Goal: Task Accomplishment & Management: Manage account settings

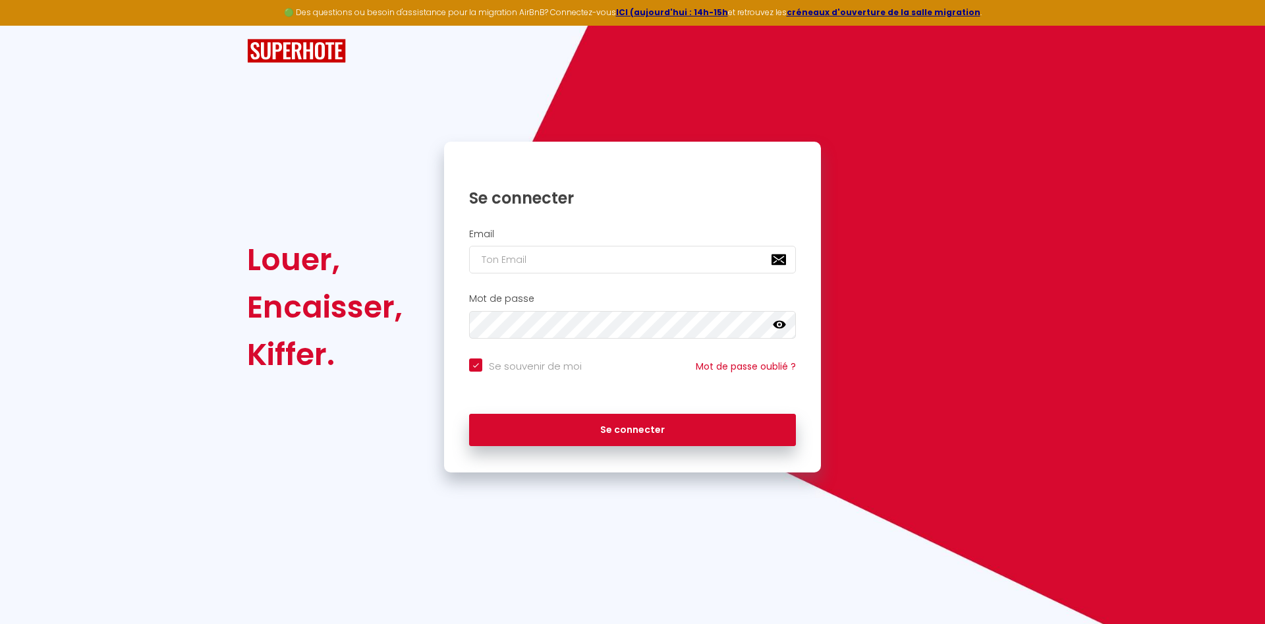
click at [560, 246] on input "email" at bounding box center [632, 260] width 327 height 28
type input "m"
checkbox input "true"
type input "me"
checkbox input "true"
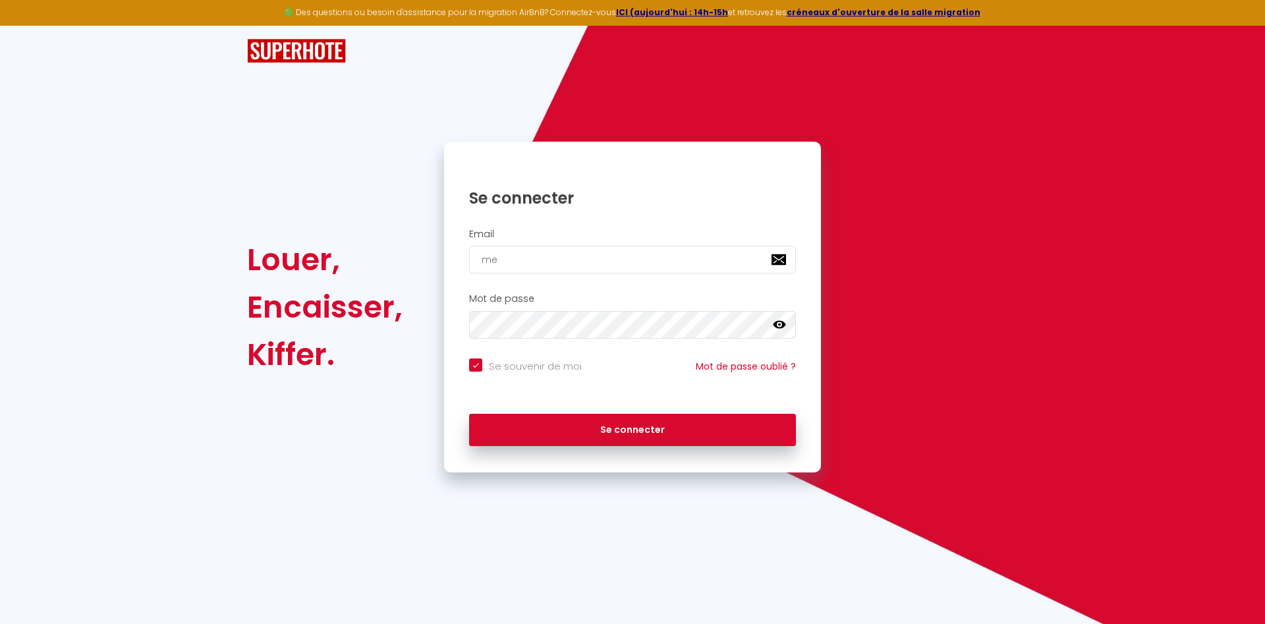
type input "mel"
checkbox input "true"
type input "meli"
checkbox input "true"
type input "melis"
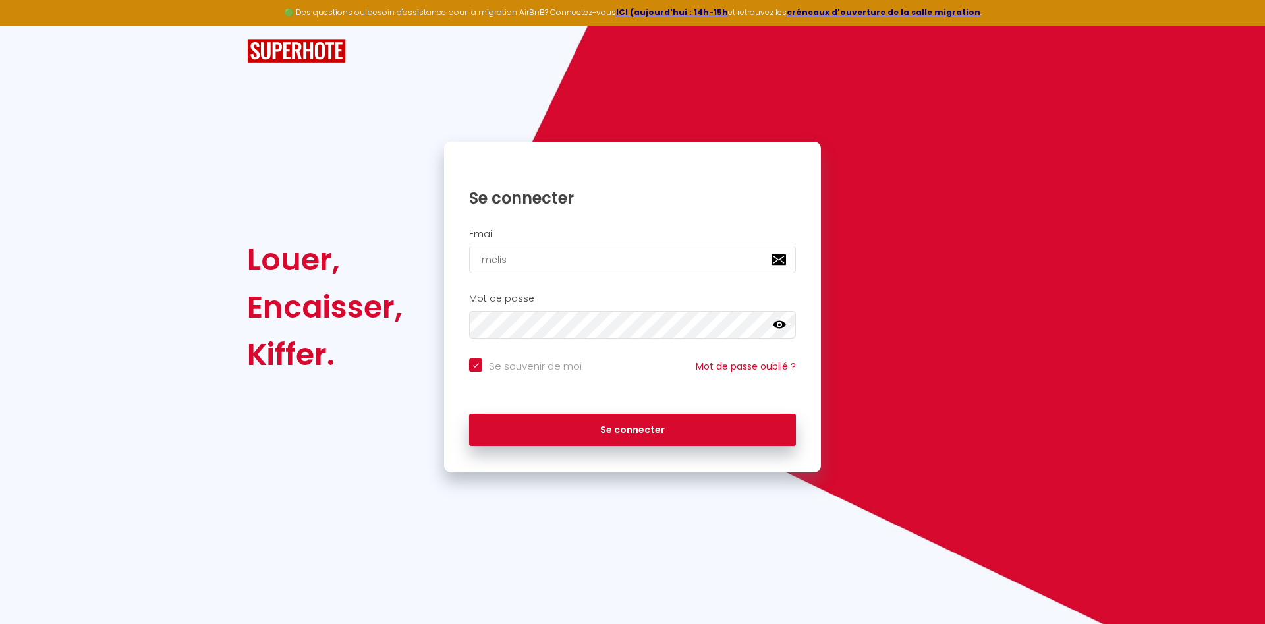
checkbox input "true"
type input "meliss"
checkbox input "true"
type input "[PERSON_NAME]"
checkbox input "true"
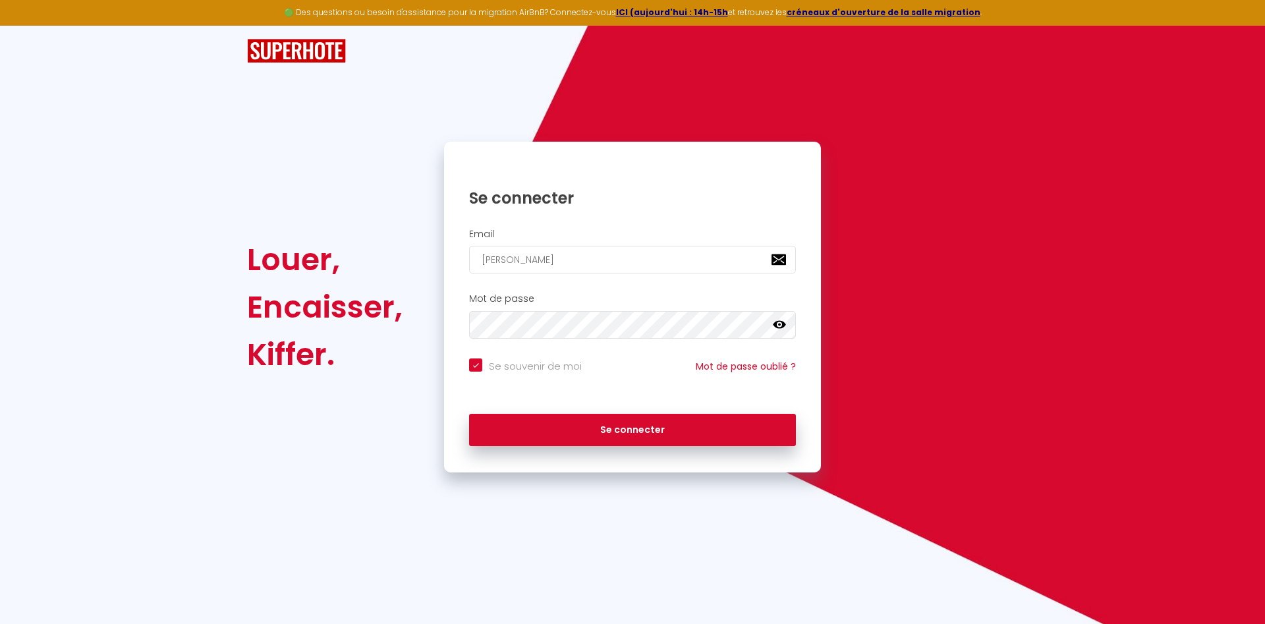
type input "[PERSON_NAME]."
checkbox input "true"
type input "[PERSON_NAME].d"
checkbox input "true"
type input "[PERSON_NAME].da"
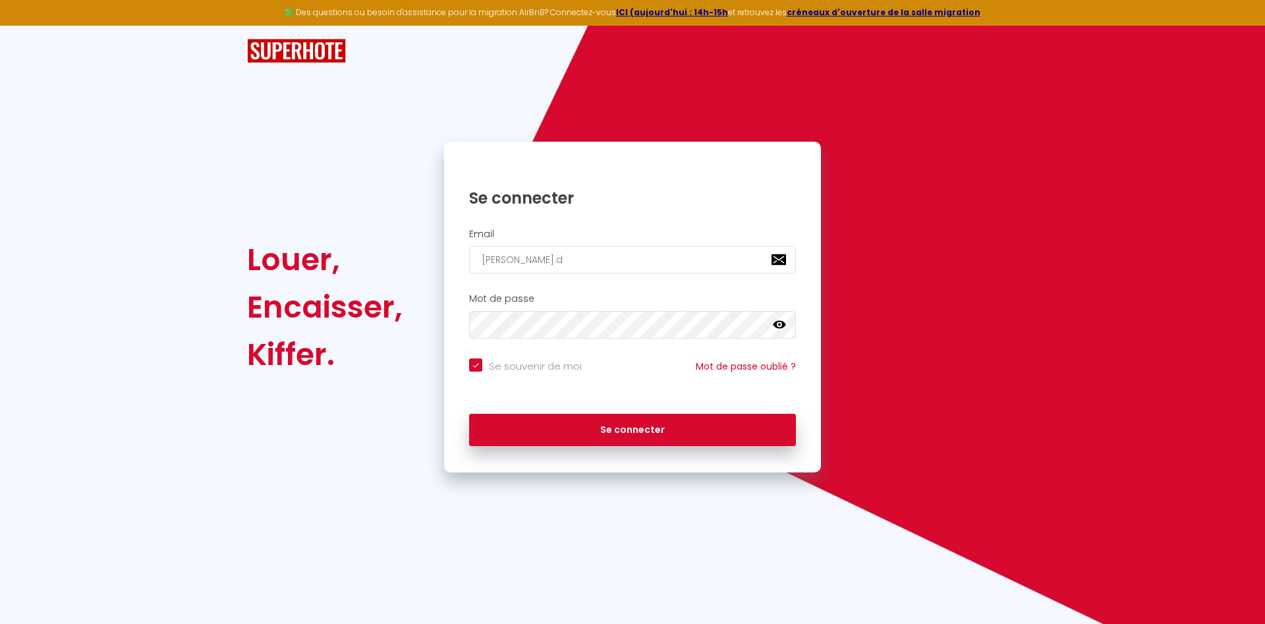
checkbox input "true"
type input "[PERSON_NAME].dav"
checkbox input "true"
type input "[PERSON_NAME].davi"
checkbox input "true"
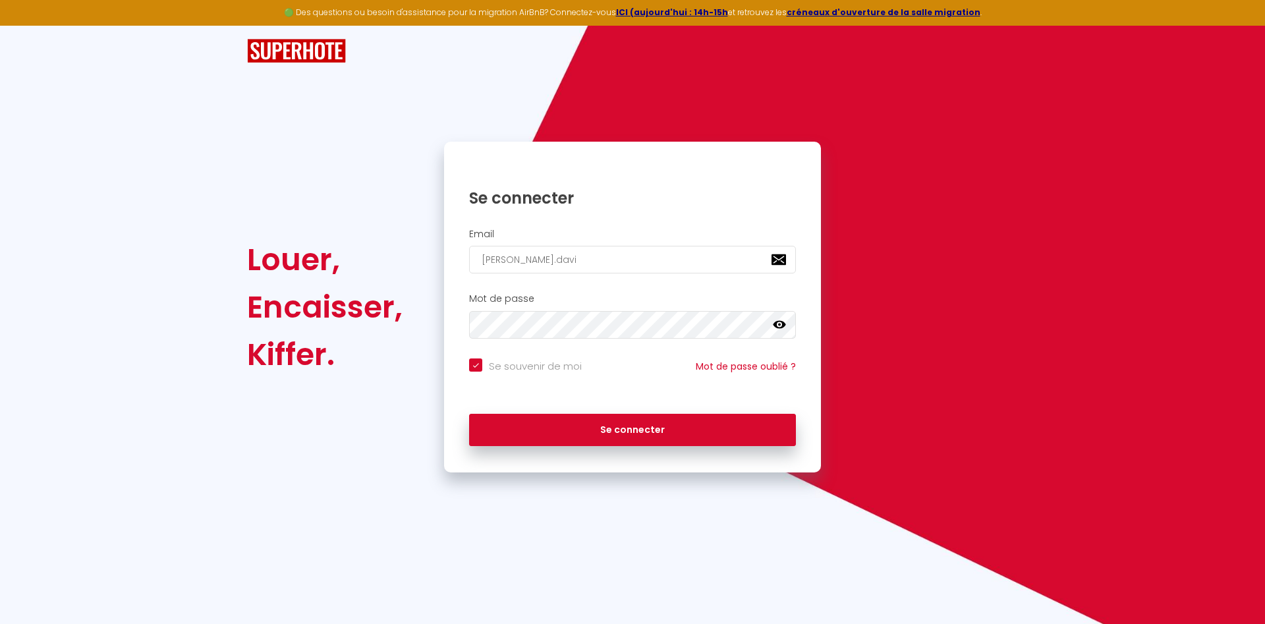
type input "[PERSON_NAME].davio"
checkbox input "true"
type input "[PERSON_NAME].davio@"
checkbox input "true"
type input "[PERSON_NAME]"
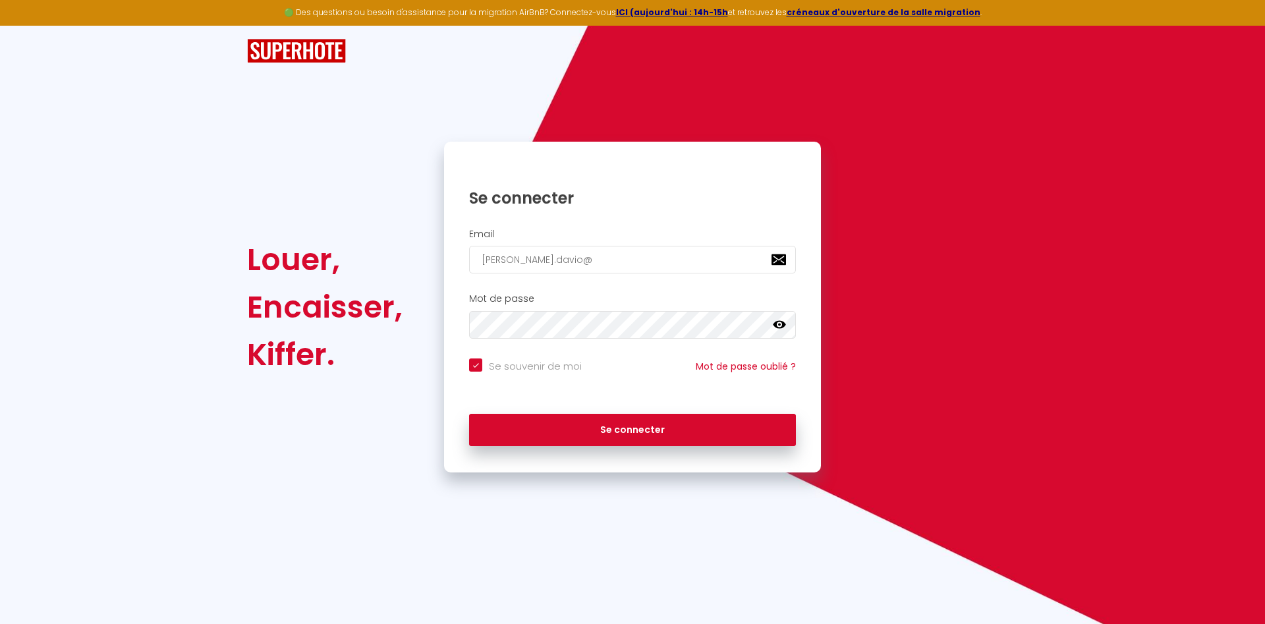
checkbox input "true"
type input "[PERSON_NAME]"
checkbox input "true"
type input "[PERSON_NAME]"
checkbox input "true"
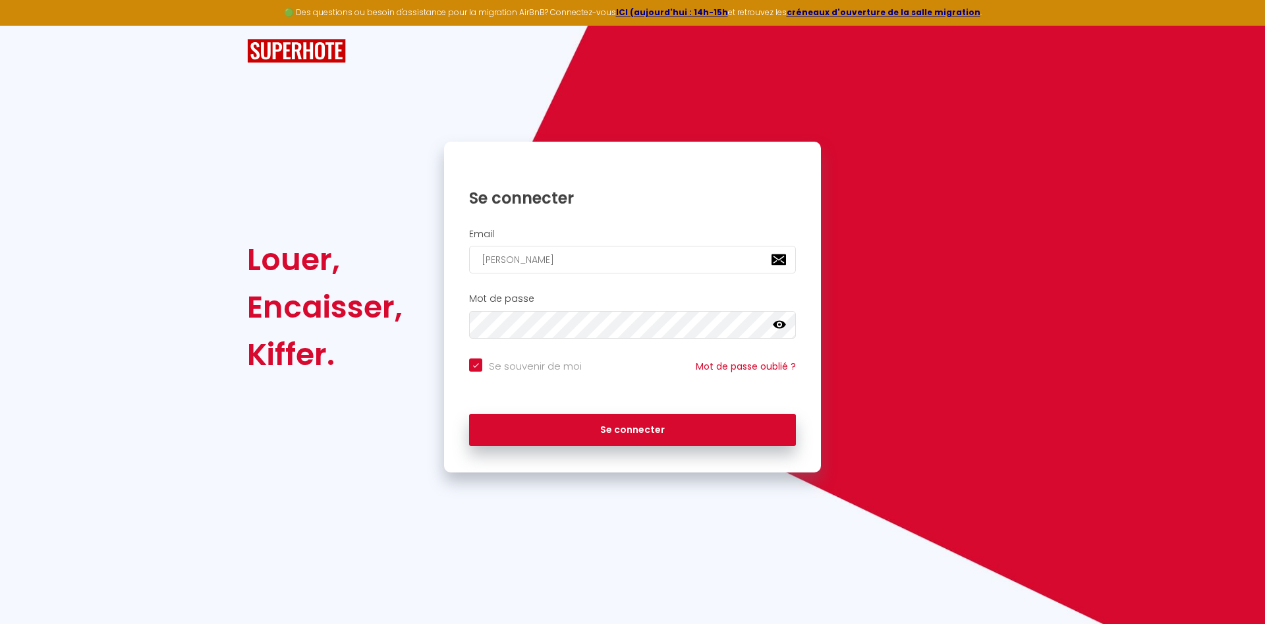
type input "[PERSON_NAME]"
checkbox input "true"
type input "[PERSON_NAME][EMAIL_ADDRESS]"
checkbox input "true"
type input "[PERSON_NAME]/"
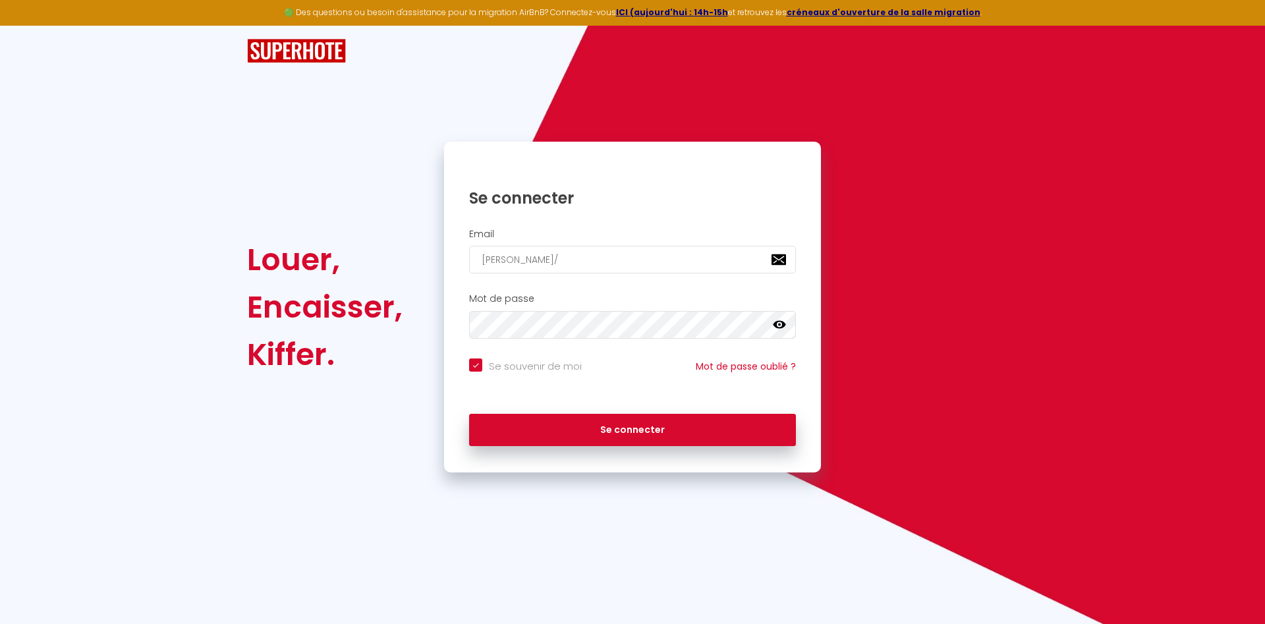
checkbox input "true"
type input "[PERSON_NAME]/c"
checkbox input "true"
type input "[PERSON_NAME]/co"
checkbox input "true"
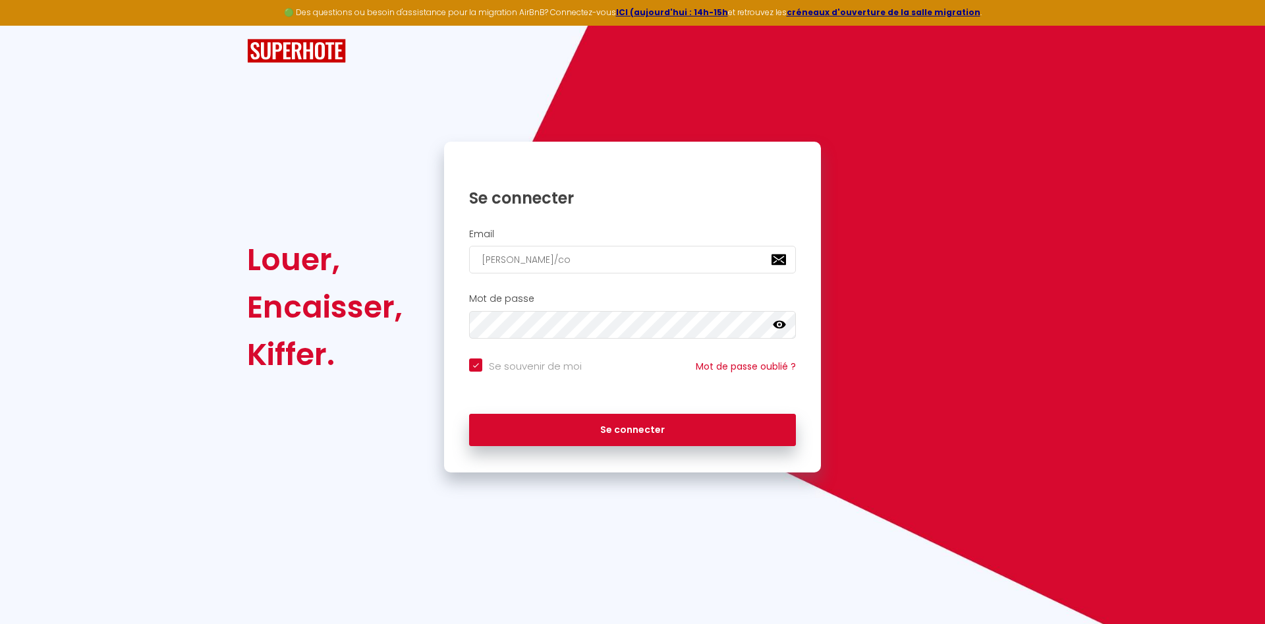
type input "[PERSON_NAME]/com"
checkbox input "true"
type input "[PERSON_NAME]/co"
checkbox input "true"
type input "[PERSON_NAME]/c"
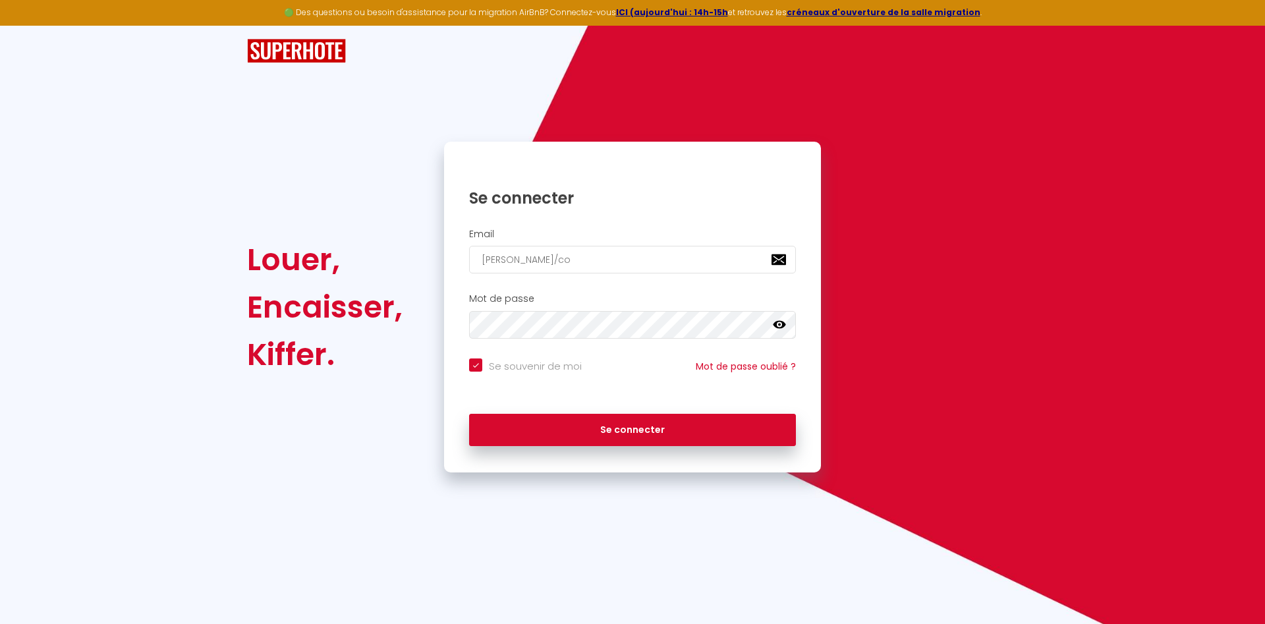
checkbox input "true"
type input "[PERSON_NAME]/"
checkbox input "true"
type input "[PERSON_NAME][EMAIL_ADDRESS]"
checkbox input "true"
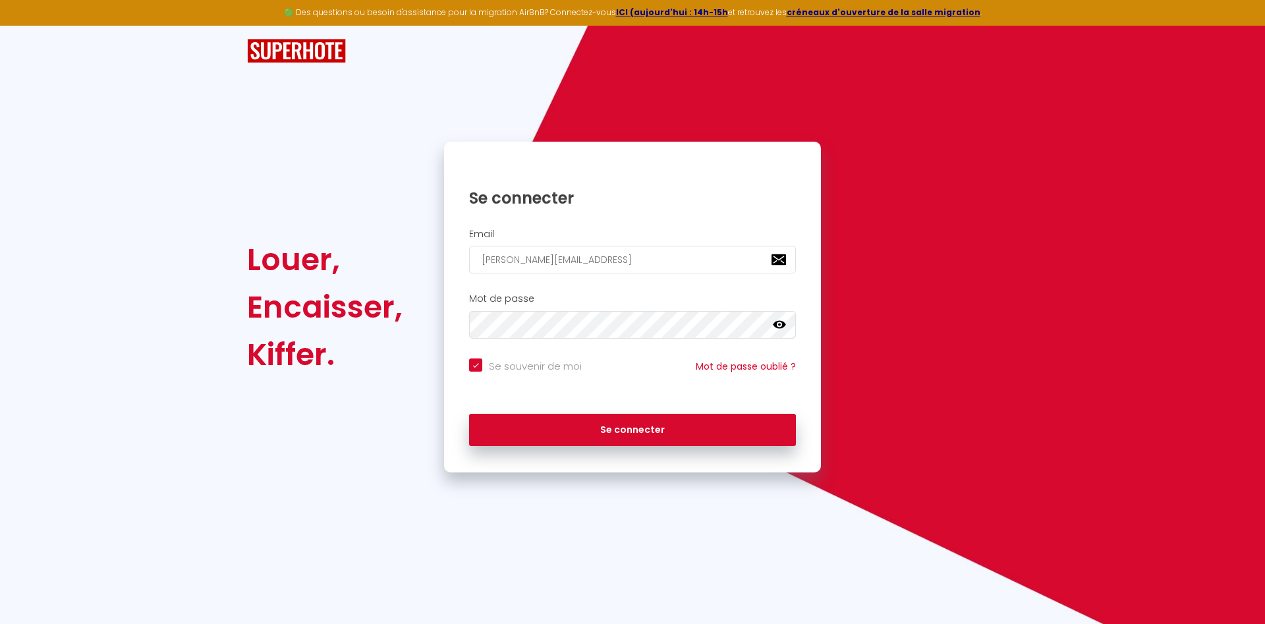
type input "[PERSON_NAME]/"
checkbox input "true"
type input "[PERSON_NAME]/c"
checkbox input "true"
type input "[PERSON_NAME]/co"
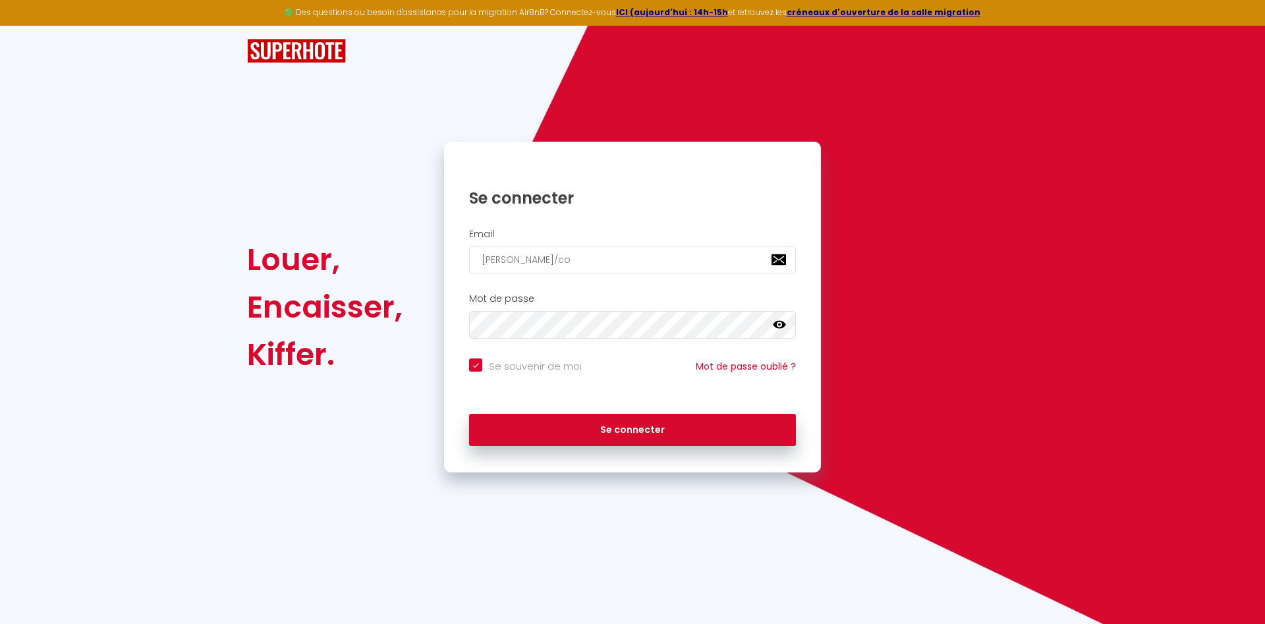
checkbox input "true"
type input "[PERSON_NAME]/com"
checkbox input "true"
type input "[PERSON_NAME]/co"
checkbox input "true"
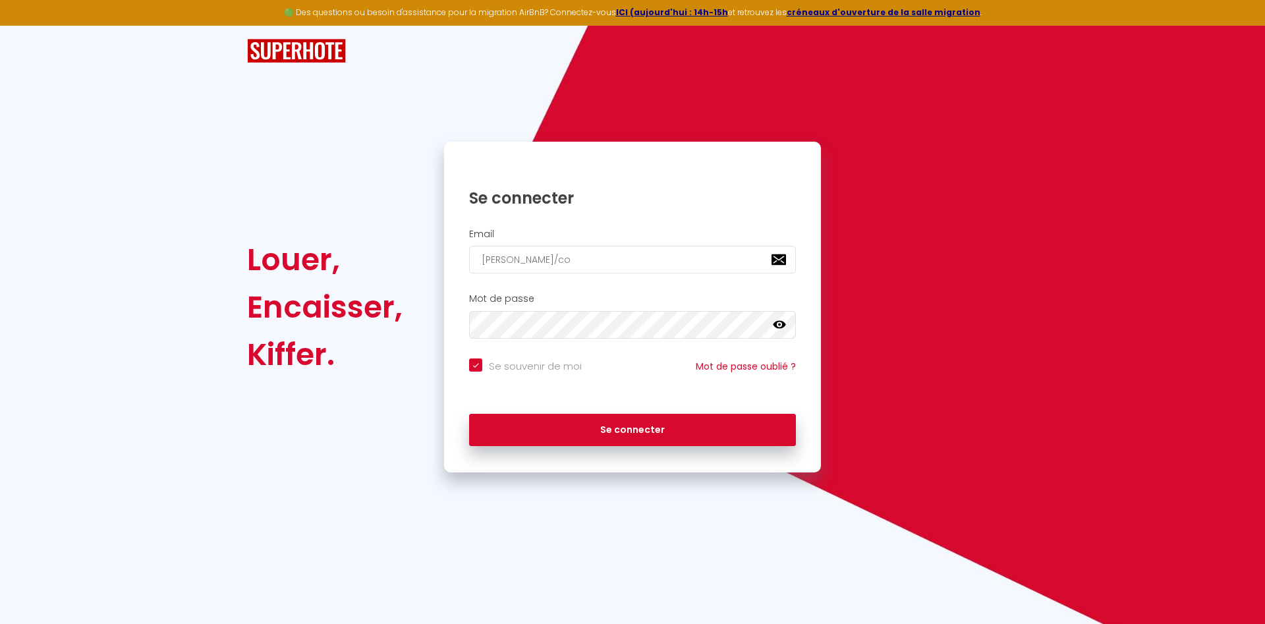
type input "[PERSON_NAME]/c"
checkbox input "true"
type input "[PERSON_NAME]/"
checkbox input "true"
type input "[PERSON_NAME][EMAIL_ADDRESS]"
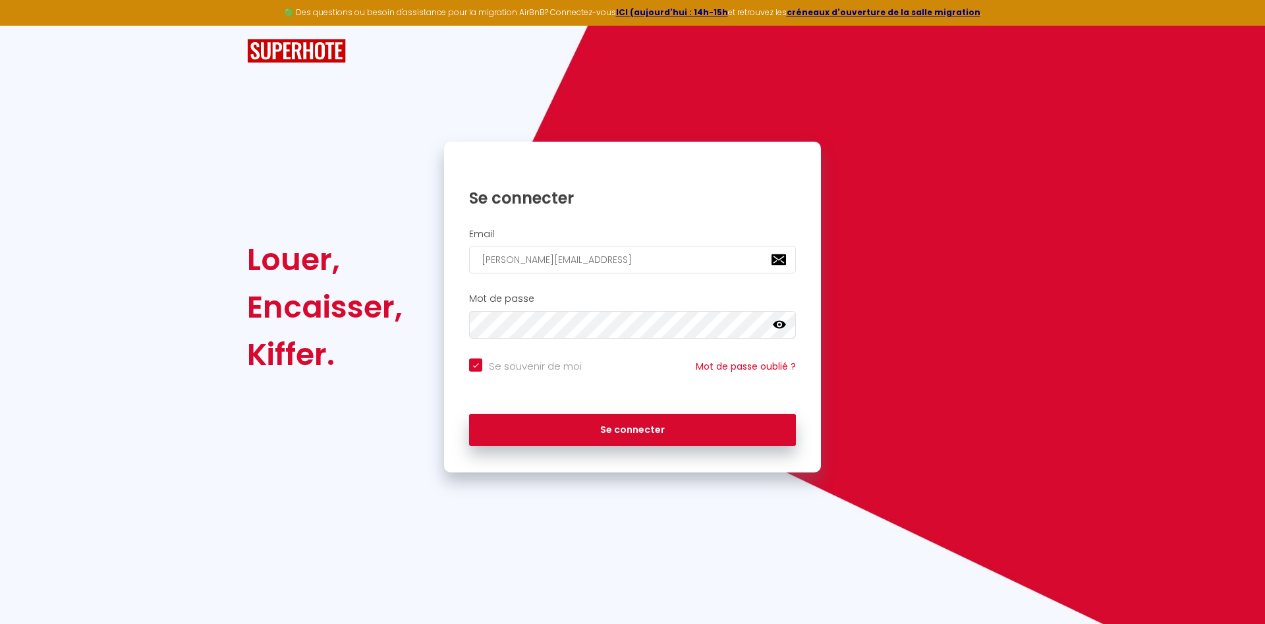
checkbox input "true"
type input "[PERSON_NAME][EMAIL_ADDRESS]§"
checkbox input "true"
type input "[PERSON_NAME][EMAIL_ADDRESS]"
checkbox input "true"
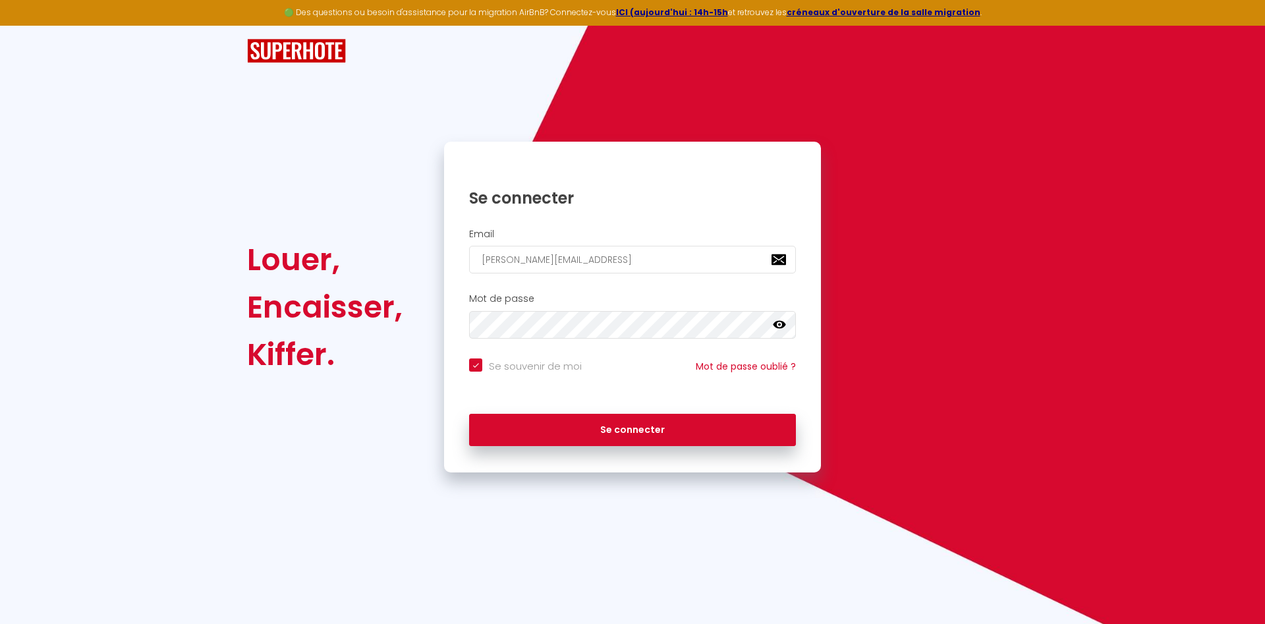
type input "[PERSON_NAME][EMAIL_ADDRESS]."
checkbox input "true"
type input "[PERSON_NAME]"
checkbox input "true"
type input "[PERSON_NAME][EMAIL_ADDRESS][DOMAIN_NAME]"
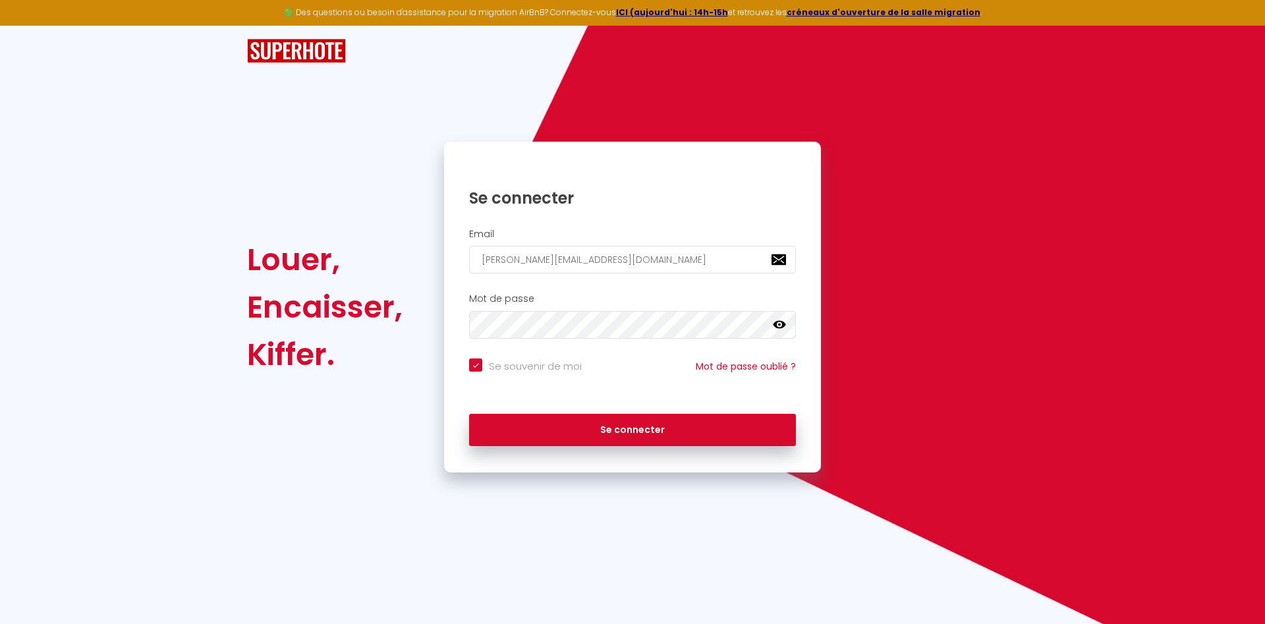
checkbox input "true"
type input "[PERSON_NAME][EMAIL_ADDRESS][DOMAIN_NAME]"
checkbox input "true"
type input "[PERSON_NAME][EMAIL_ADDRESS][DOMAIN_NAME]"
click at [782, 325] on icon at bounding box center [779, 325] width 13 height 8
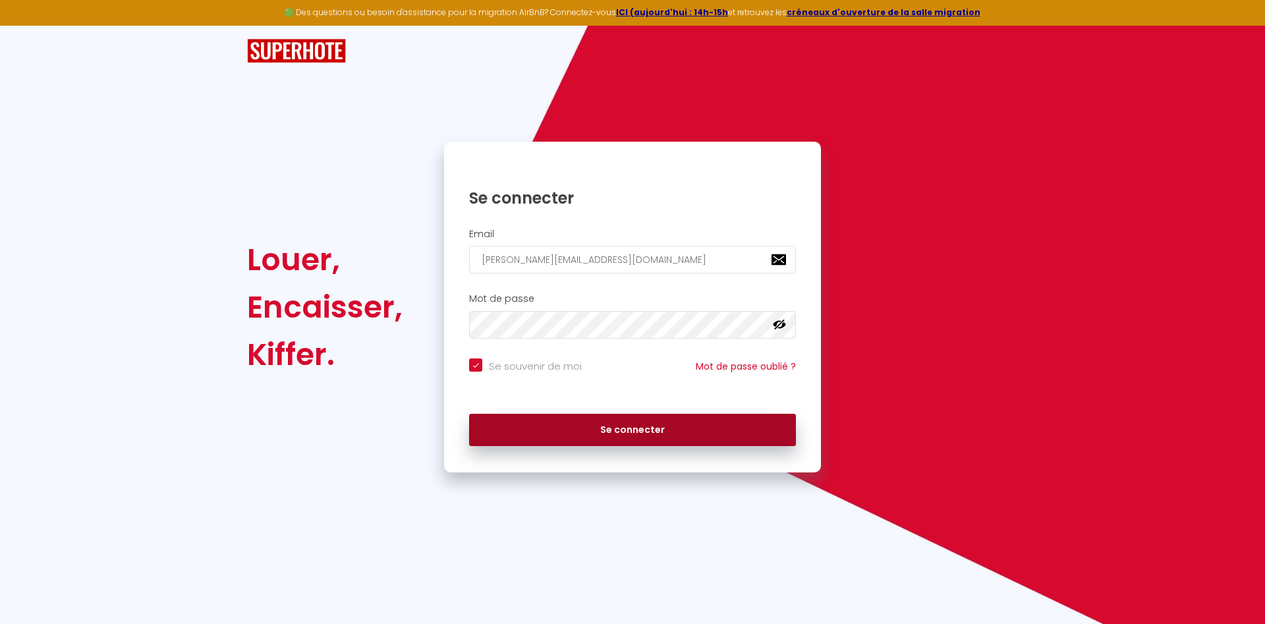
click at [684, 424] on button "Se connecter" at bounding box center [632, 430] width 327 height 33
checkbox input "true"
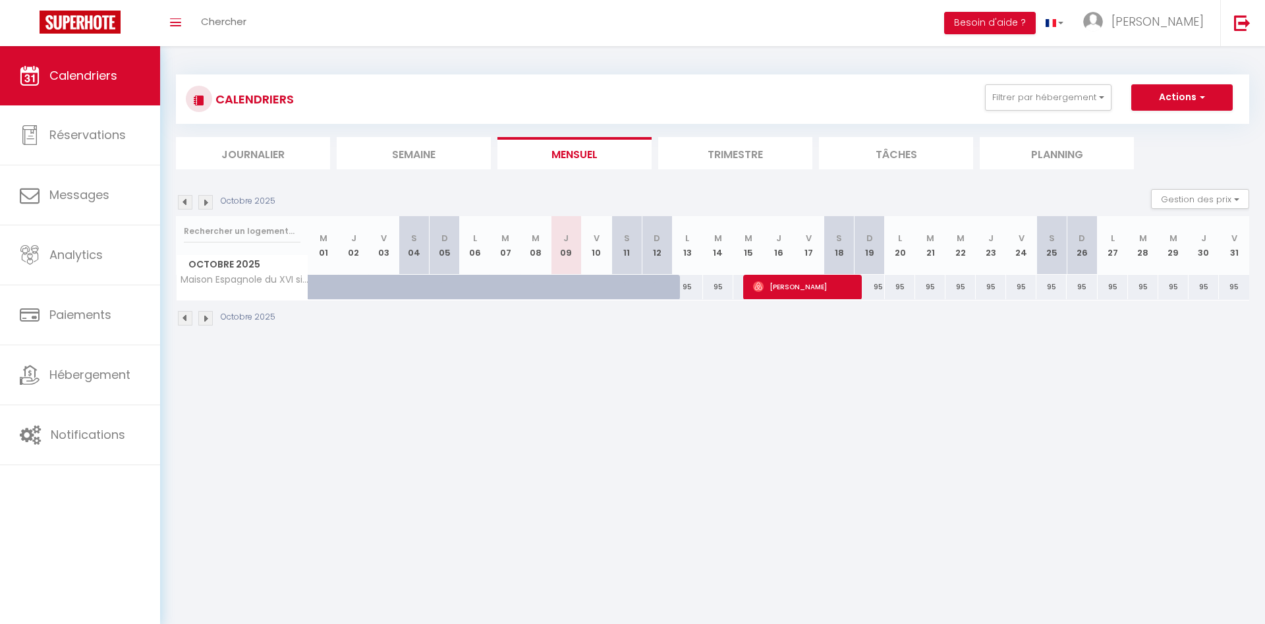
click at [687, 286] on div "95" at bounding box center [687, 287] width 30 height 24
type input "95"
type input "Lun 13 Octobre 2025"
type input "[DATE]"
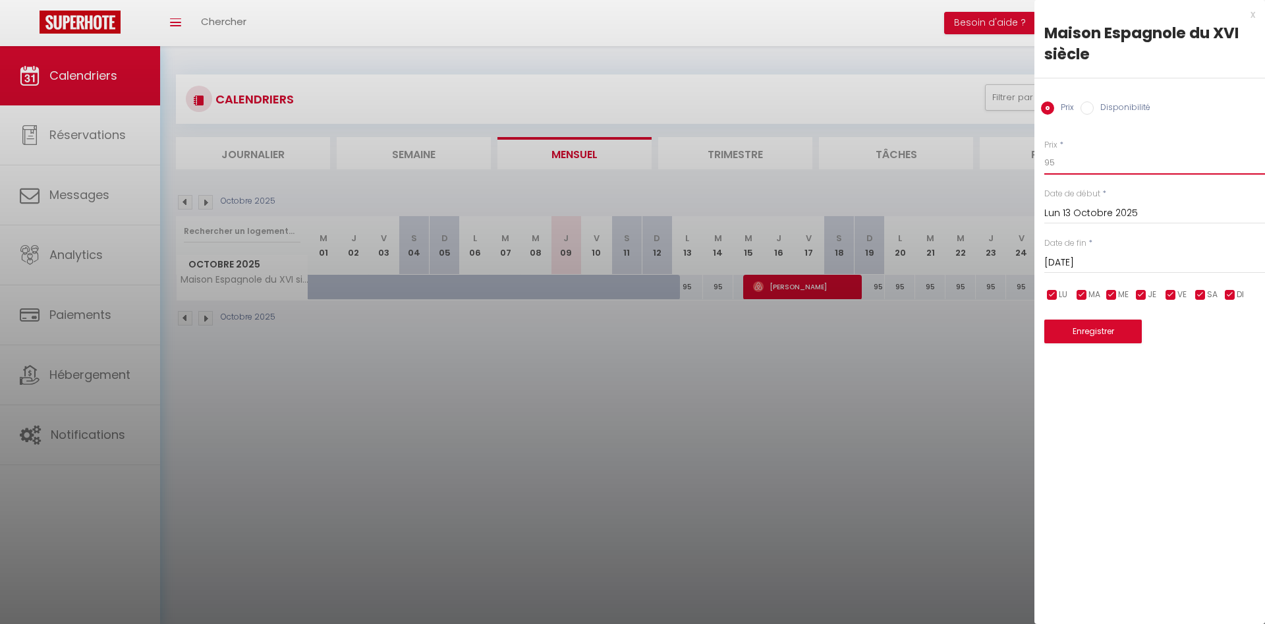
drag, startPoint x: 1060, startPoint y: 163, endPoint x: 1011, endPoint y: 163, distance: 49.4
click at [1044, 163] on input "95" at bounding box center [1154, 163] width 221 height 24
click at [675, 365] on div at bounding box center [632, 312] width 1265 height 624
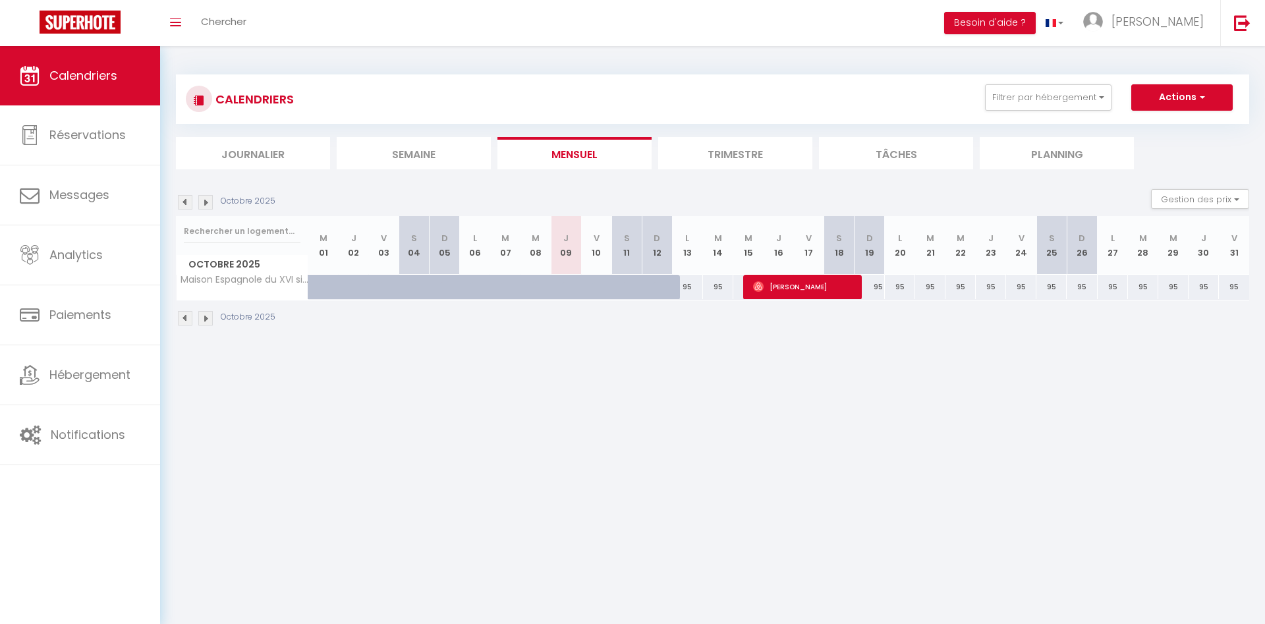
click at [692, 287] on div "95" at bounding box center [687, 287] width 30 height 24
type input "95"
type input "Lun 13 Octobre 2025"
type input "[DATE]"
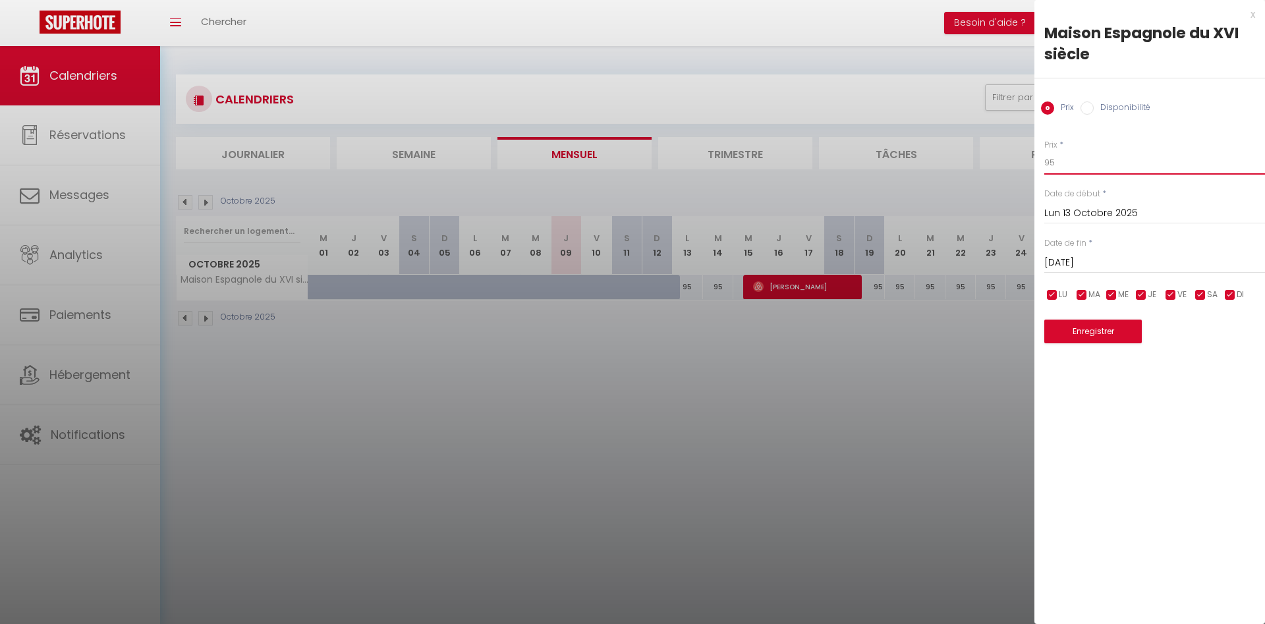
drag, startPoint x: 1065, startPoint y: 161, endPoint x: 994, endPoint y: 161, distance: 71.2
click at [1044, 161] on input "95" at bounding box center [1154, 163] width 221 height 24
type input "113"
click at [1105, 264] on input "[DATE]" at bounding box center [1154, 262] width 221 height 17
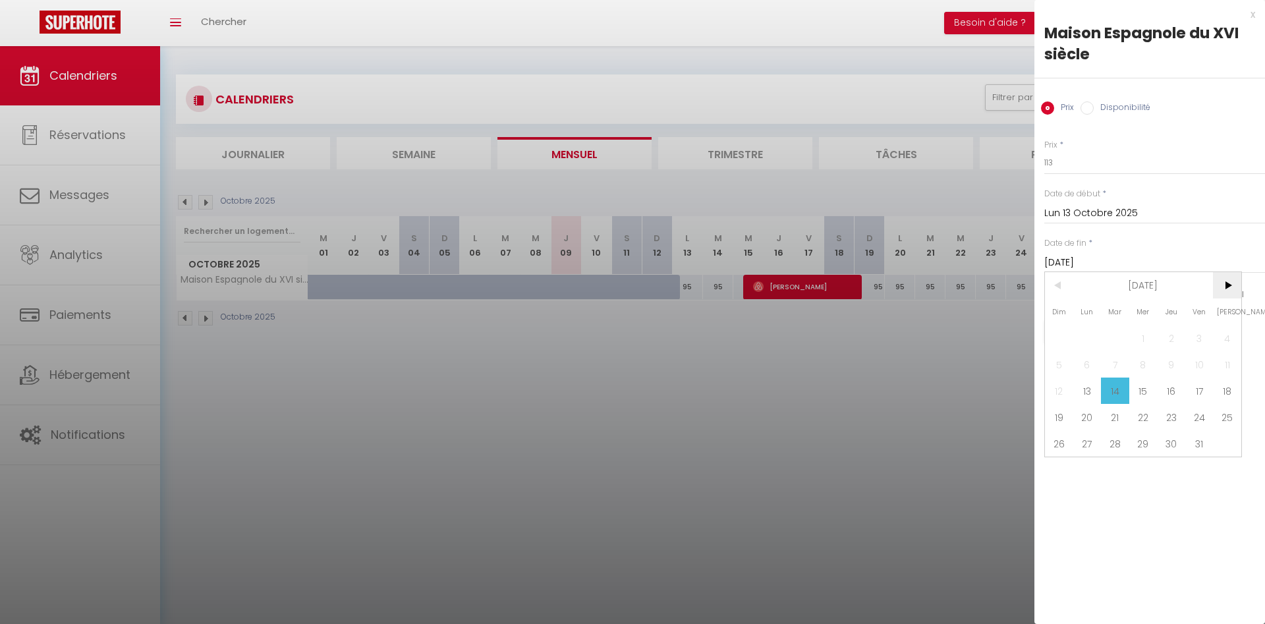
click at [1221, 289] on span ">" at bounding box center [1227, 285] width 28 height 26
click at [1222, 289] on span ">" at bounding box center [1227, 285] width 28 height 26
click at [1219, 290] on span ">" at bounding box center [1227, 285] width 28 height 26
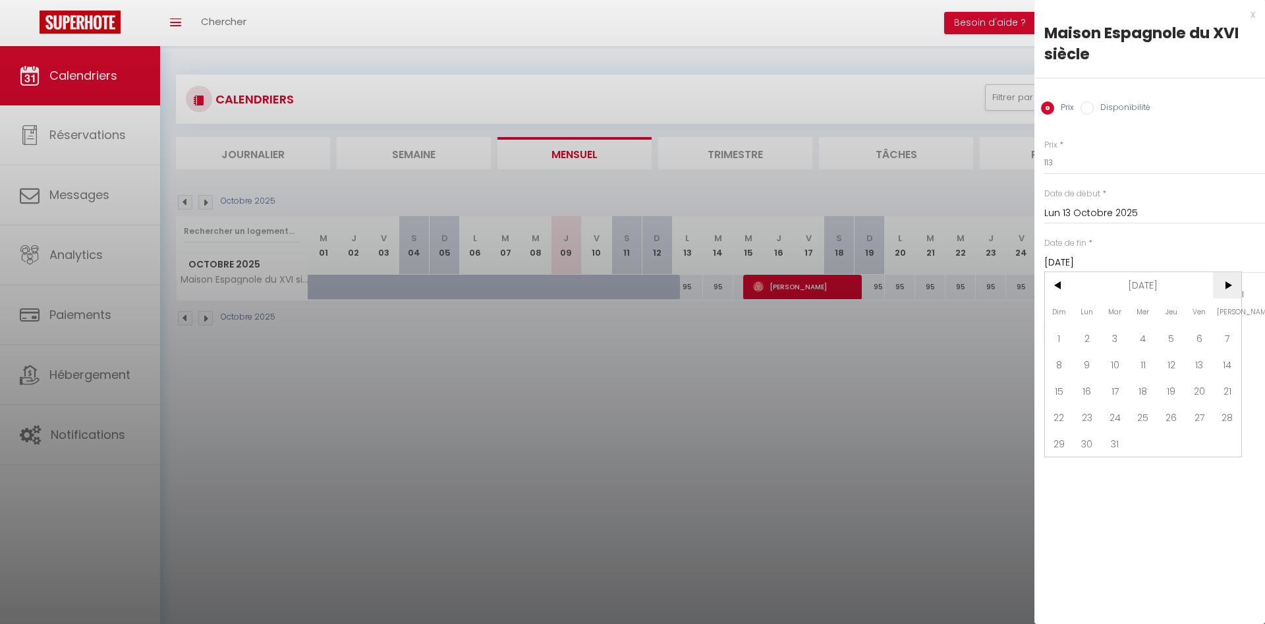
click at [1230, 286] on span ">" at bounding box center [1227, 285] width 28 height 26
click at [1173, 444] on span "30" at bounding box center [1171, 443] width 28 height 26
type input "Jeu 30 Avril 2026"
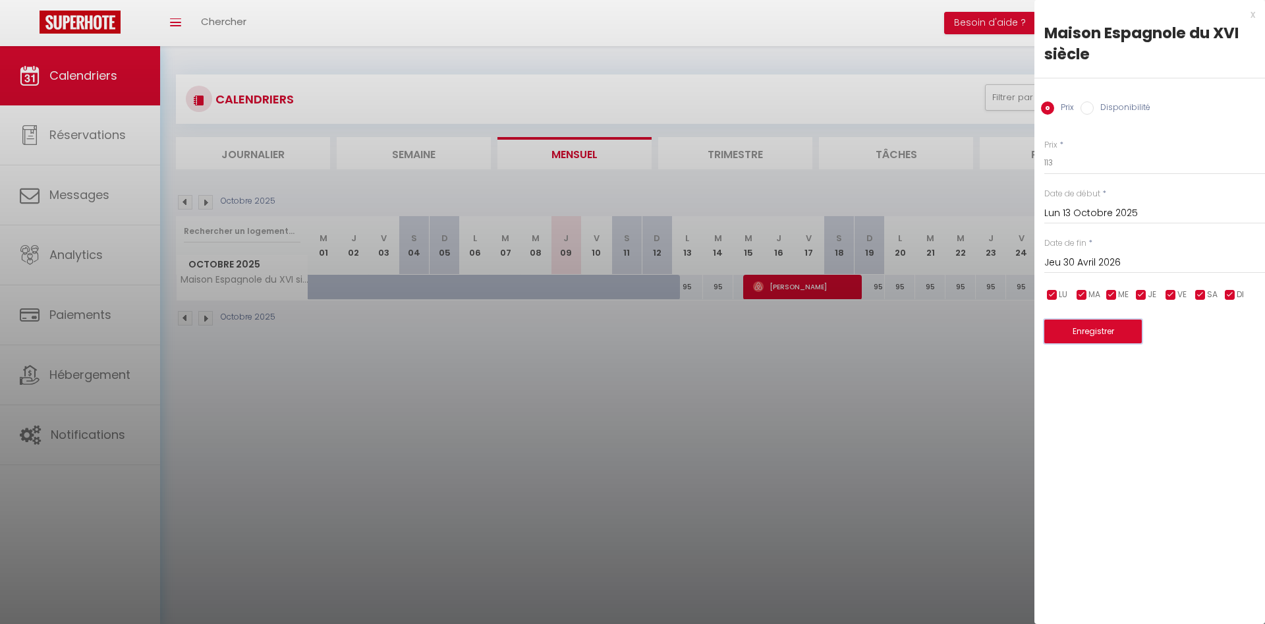
click at [1105, 330] on button "Enregistrer" at bounding box center [1093, 332] width 98 height 24
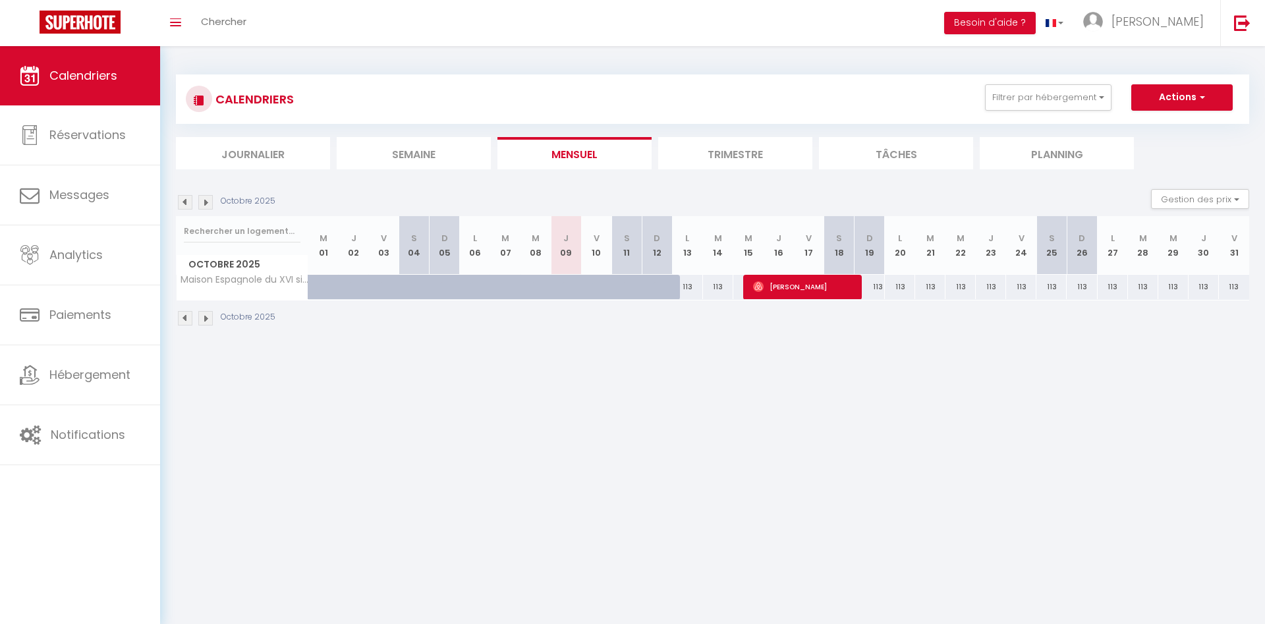
click at [206, 203] on img at bounding box center [205, 202] width 14 height 14
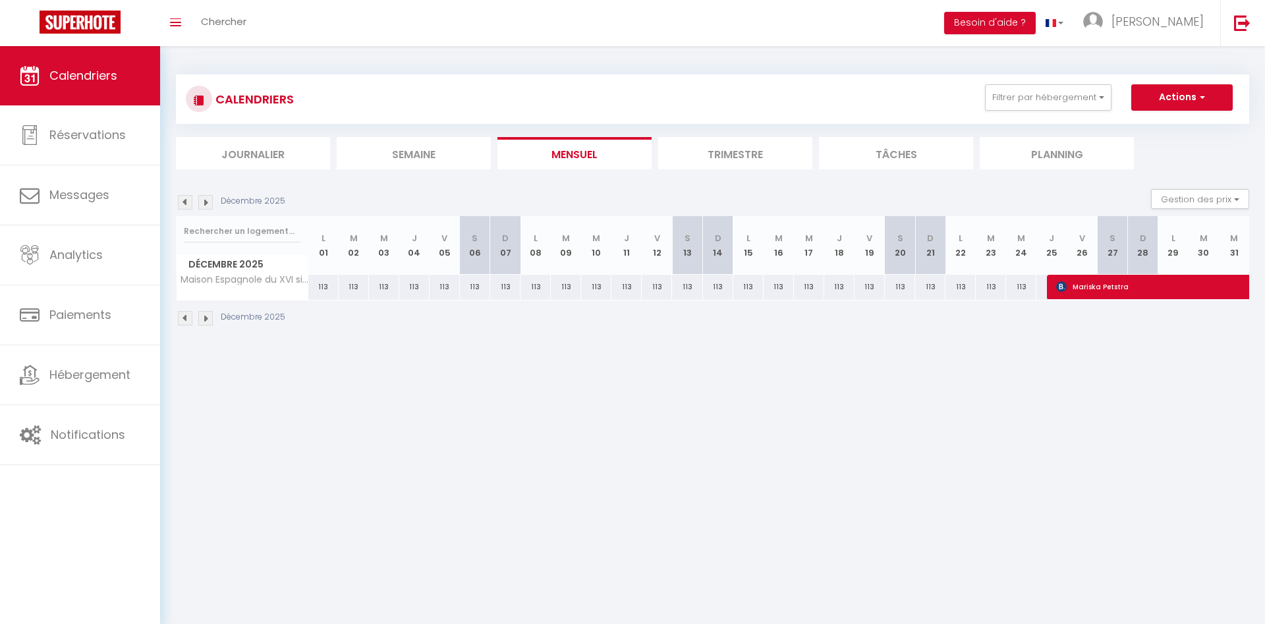
click at [205, 204] on img at bounding box center [205, 202] width 14 height 14
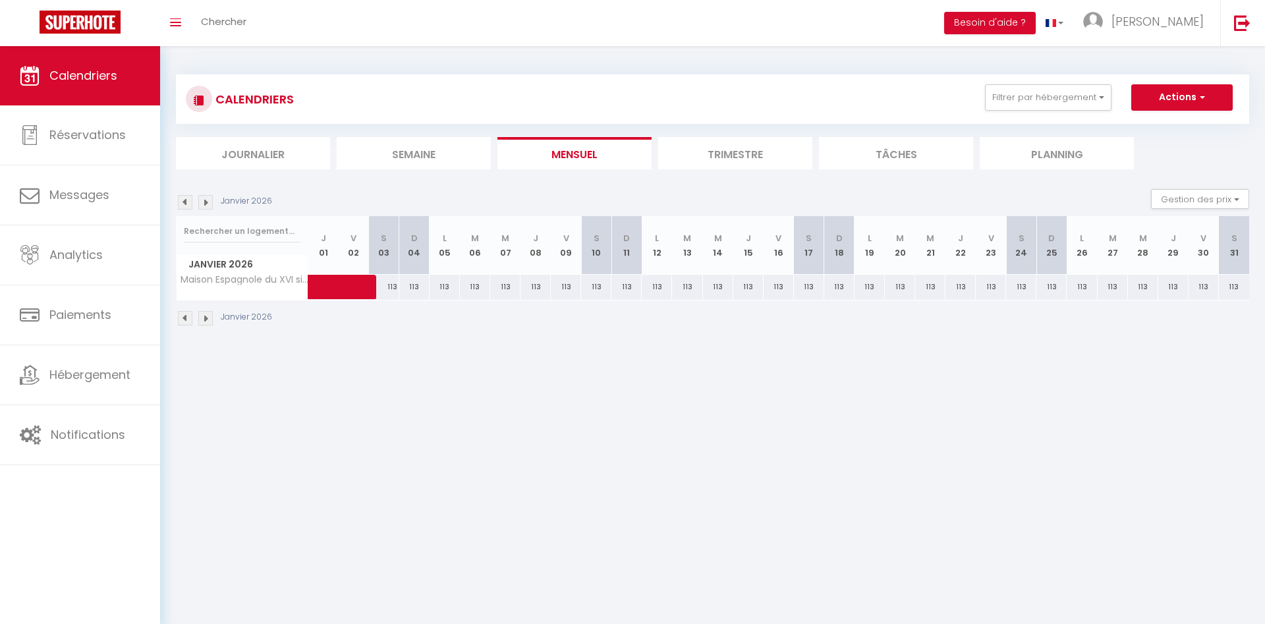
click at [205, 204] on img at bounding box center [205, 202] width 14 height 14
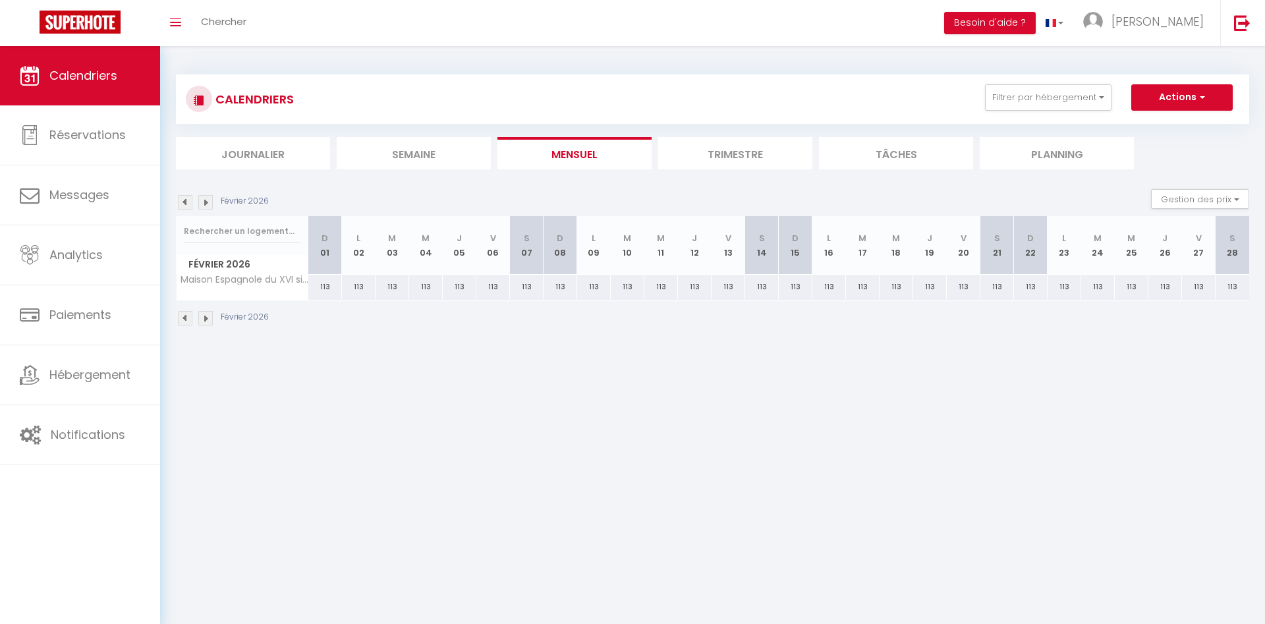
click at [205, 204] on img at bounding box center [205, 202] width 14 height 14
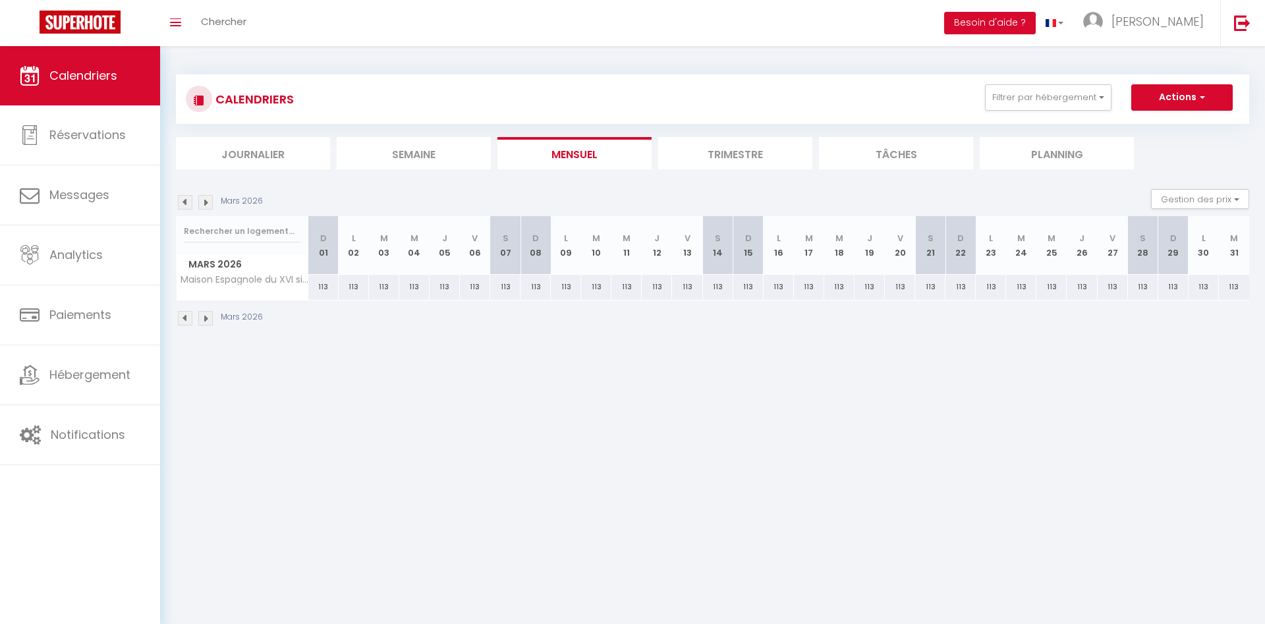
click at [183, 204] on img at bounding box center [185, 202] width 14 height 14
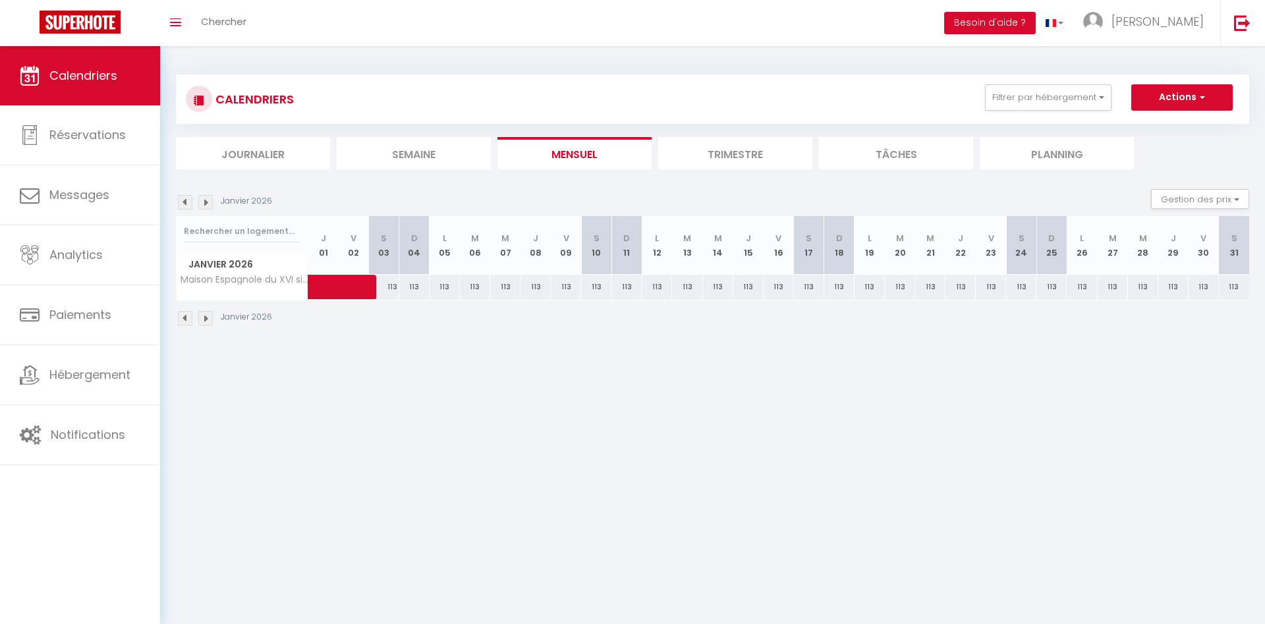
click at [183, 204] on img at bounding box center [185, 202] width 14 height 14
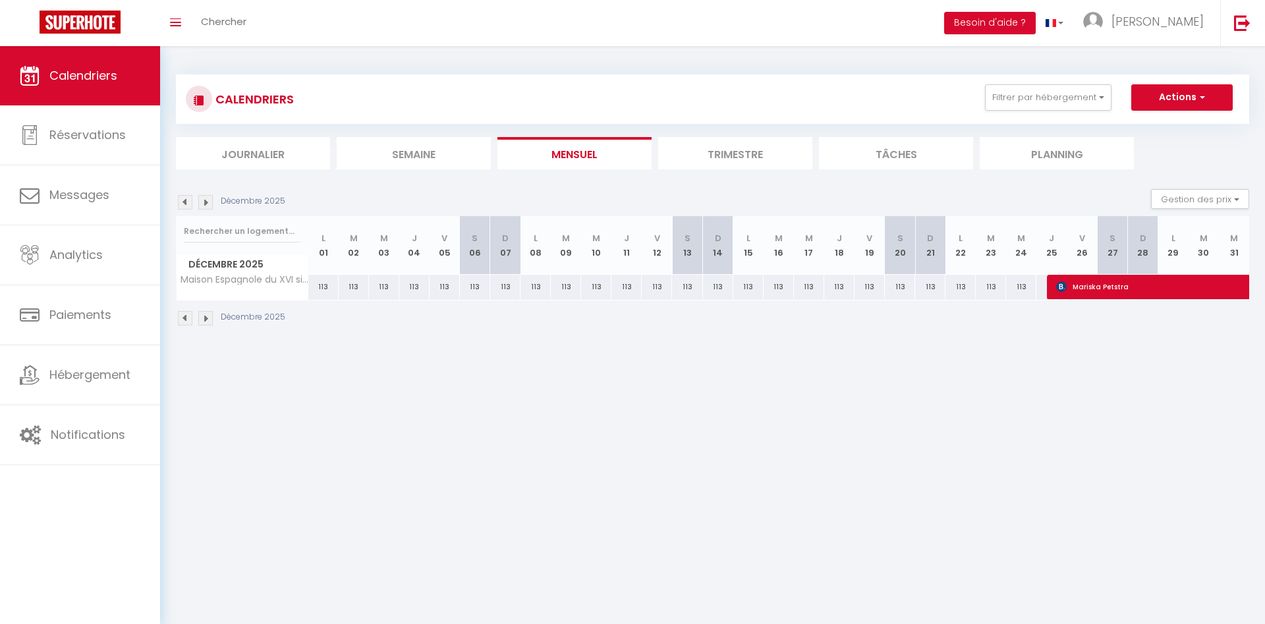
click at [208, 201] on img at bounding box center [205, 202] width 14 height 14
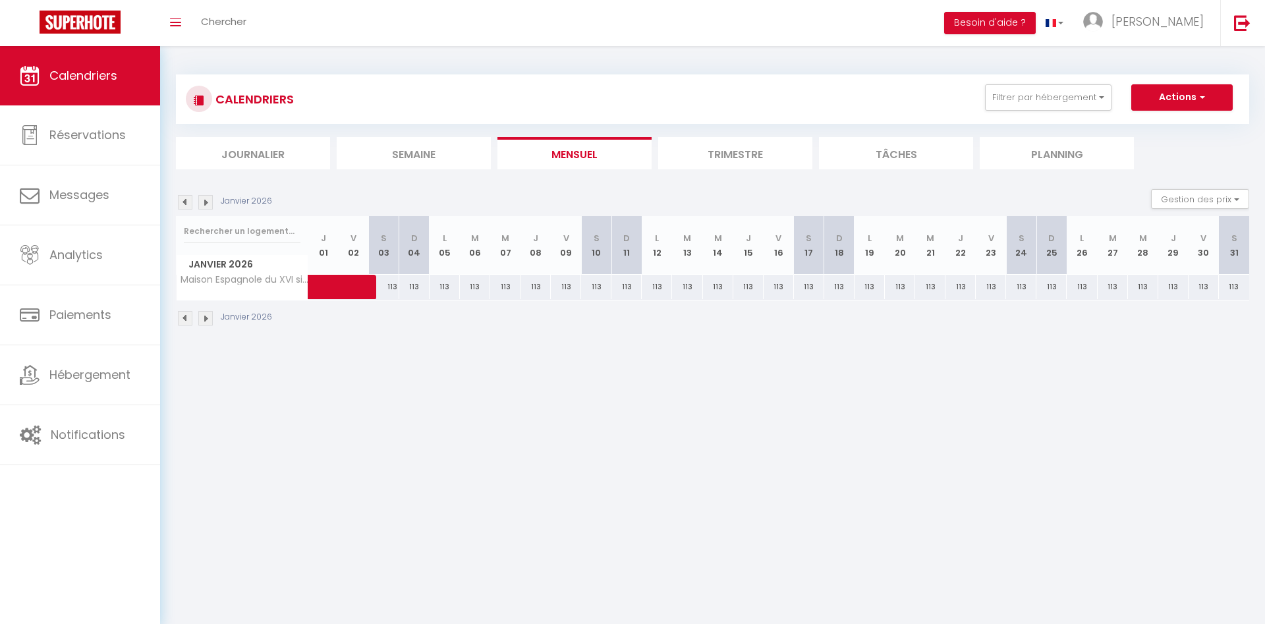
click at [208, 201] on img at bounding box center [205, 202] width 14 height 14
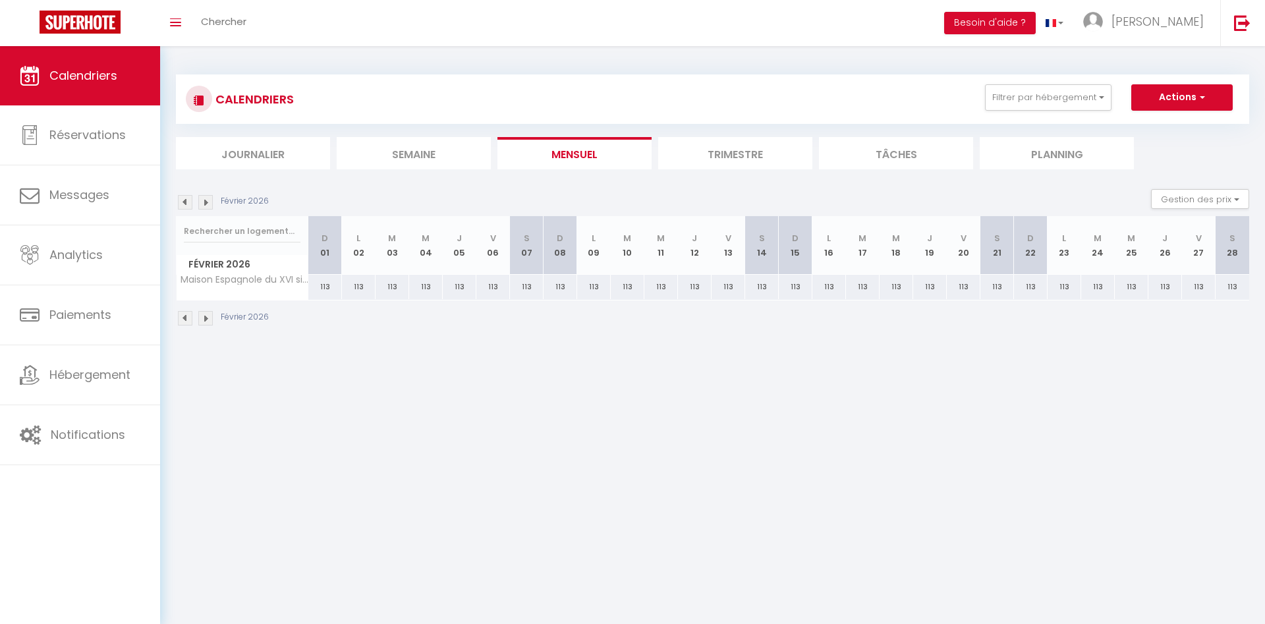
click at [208, 201] on img at bounding box center [205, 202] width 14 height 14
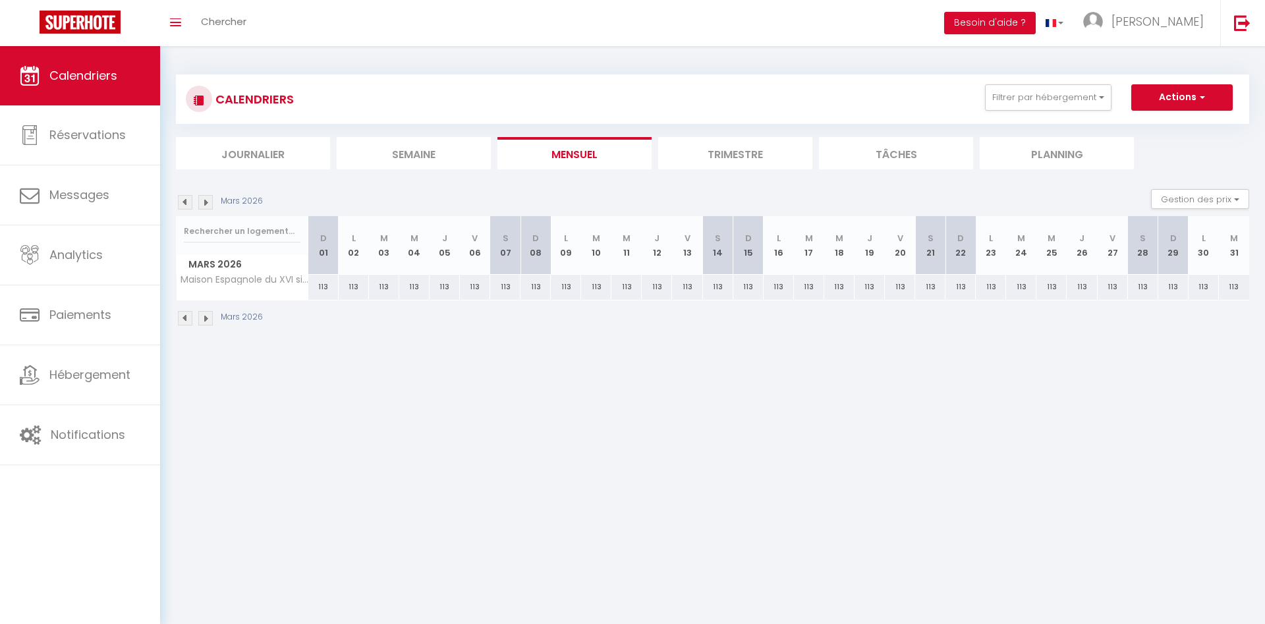
click at [208, 201] on img at bounding box center [205, 202] width 14 height 14
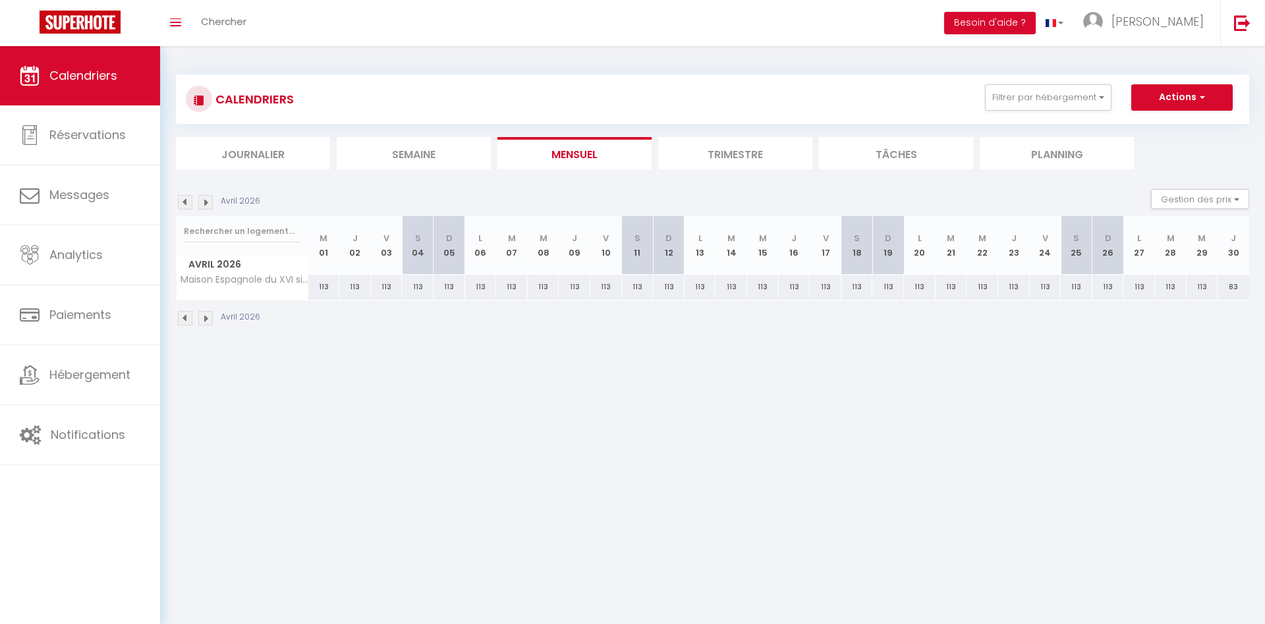
click at [208, 201] on img at bounding box center [205, 202] width 14 height 14
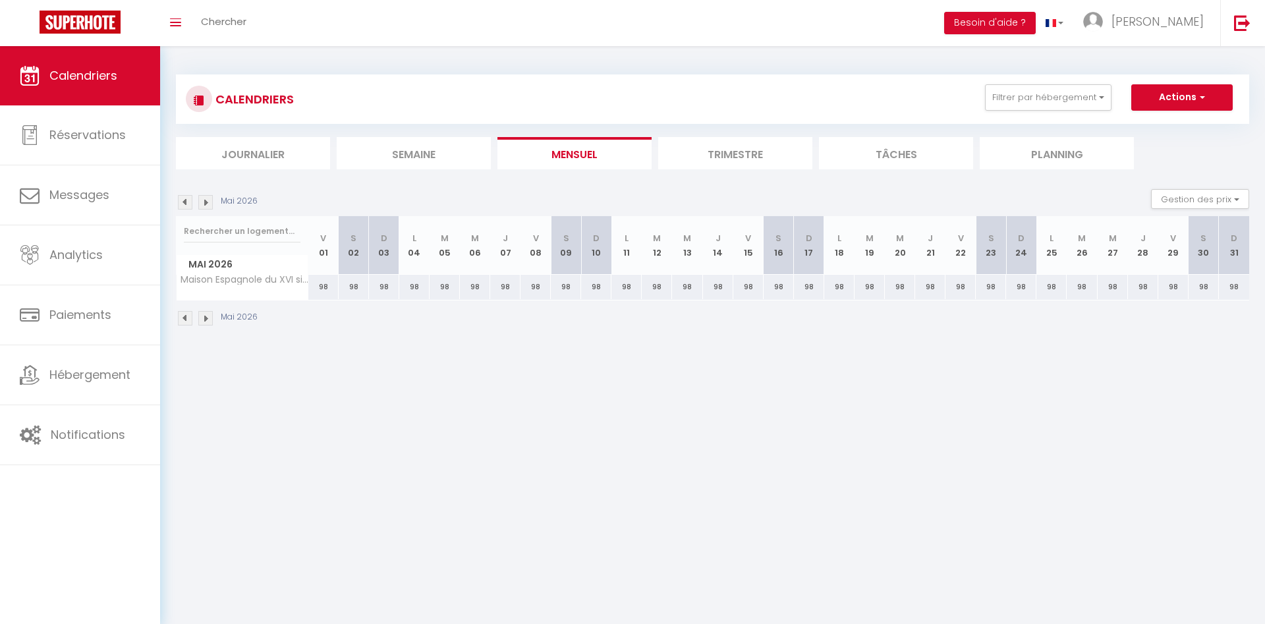
click at [316, 285] on div "98" at bounding box center [323, 287] width 30 height 24
type input "98"
type input "Ven 01 Mai 2026"
type input "[DATE]"
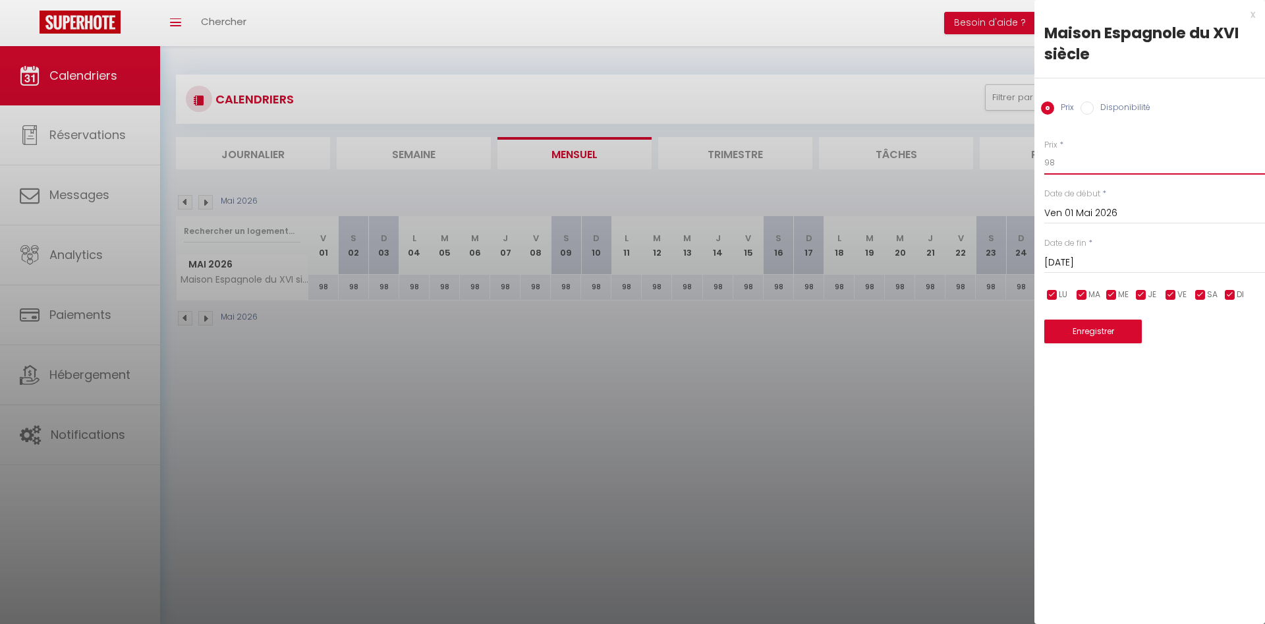
drag, startPoint x: 1057, startPoint y: 165, endPoint x: 1001, endPoint y: 165, distance: 56.0
click at [1044, 165] on input "98" at bounding box center [1154, 163] width 221 height 24
type input "117"
click at [1081, 269] on input "[DATE]" at bounding box center [1154, 262] width 221 height 17
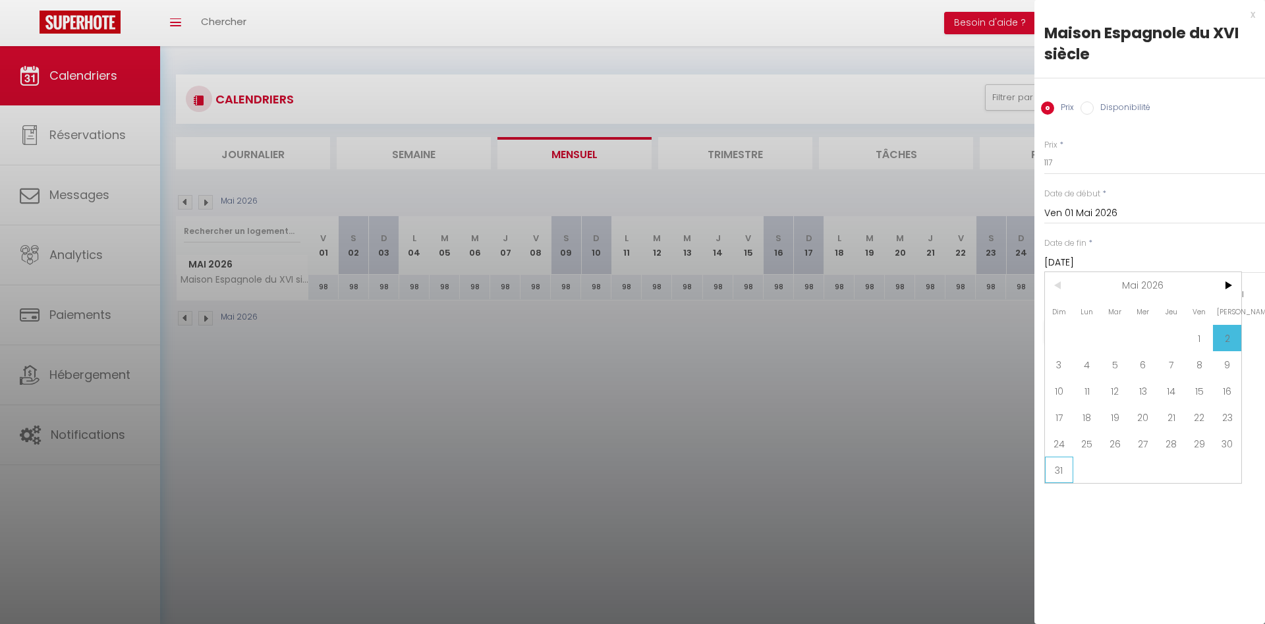
click at [1063, 476] on span "31" at bounding box center [1059, 470] width 28 height 26
type input "Dim 31 Mai 2026"
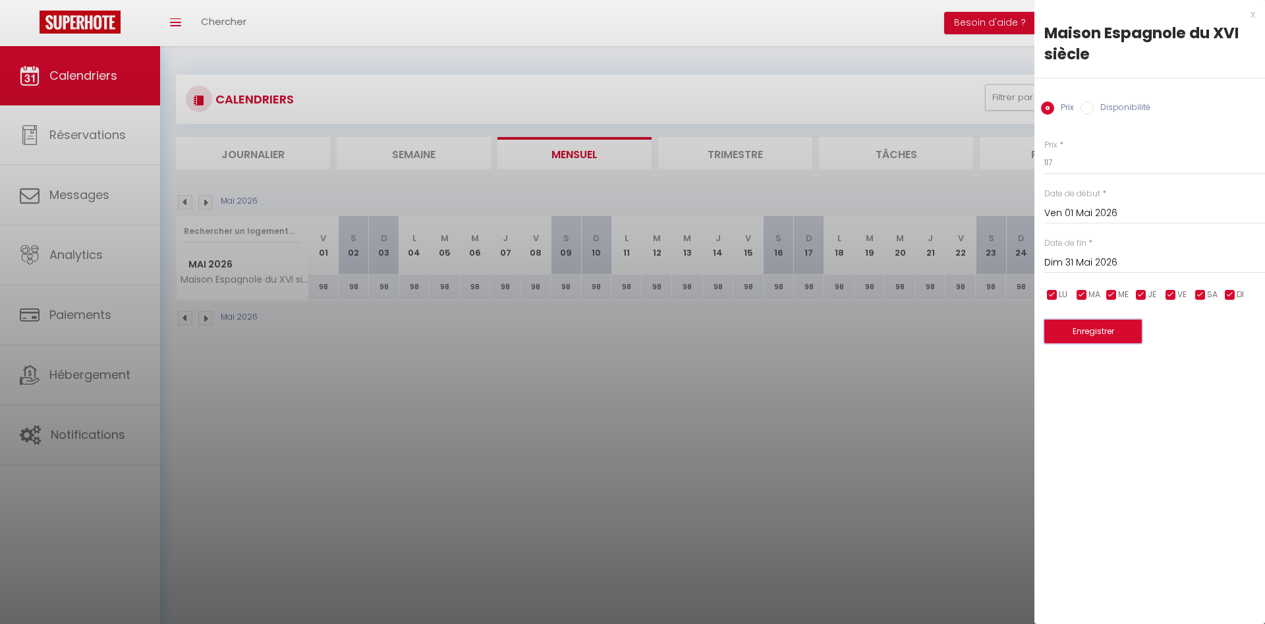
click at [1105, 330] on button "Enregistrer" at bounding box center [1093, 332] width 98 height 24
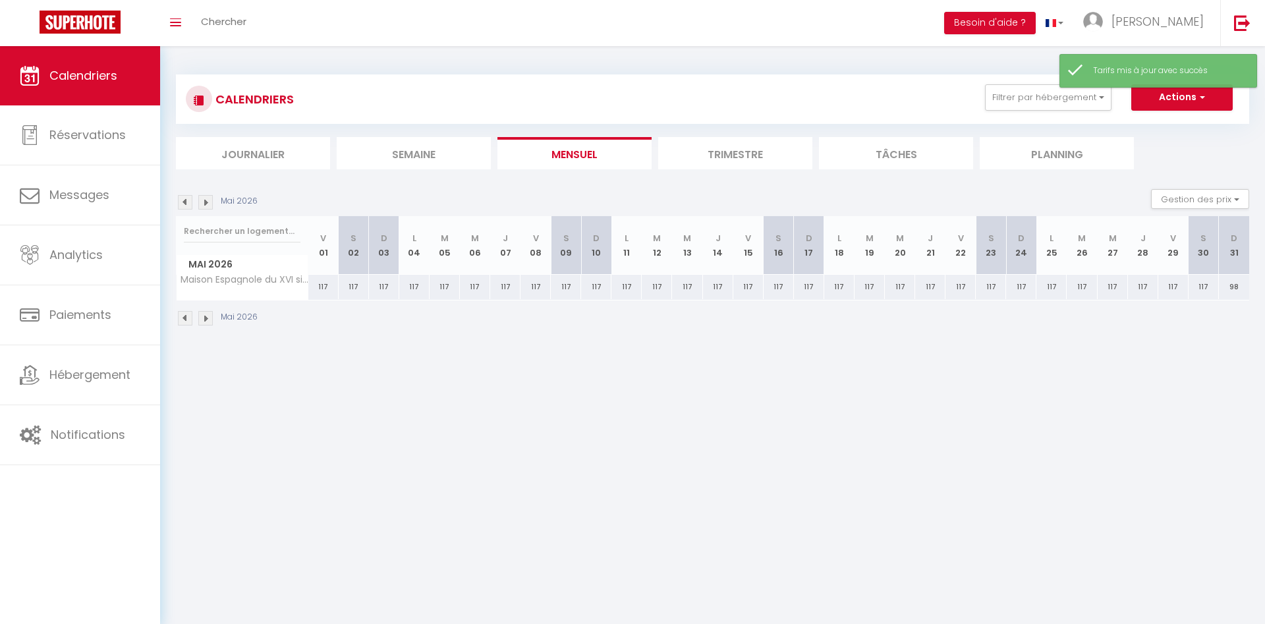
click at [207, 203] on img at bounding box center [205, 202] width 14 height 14
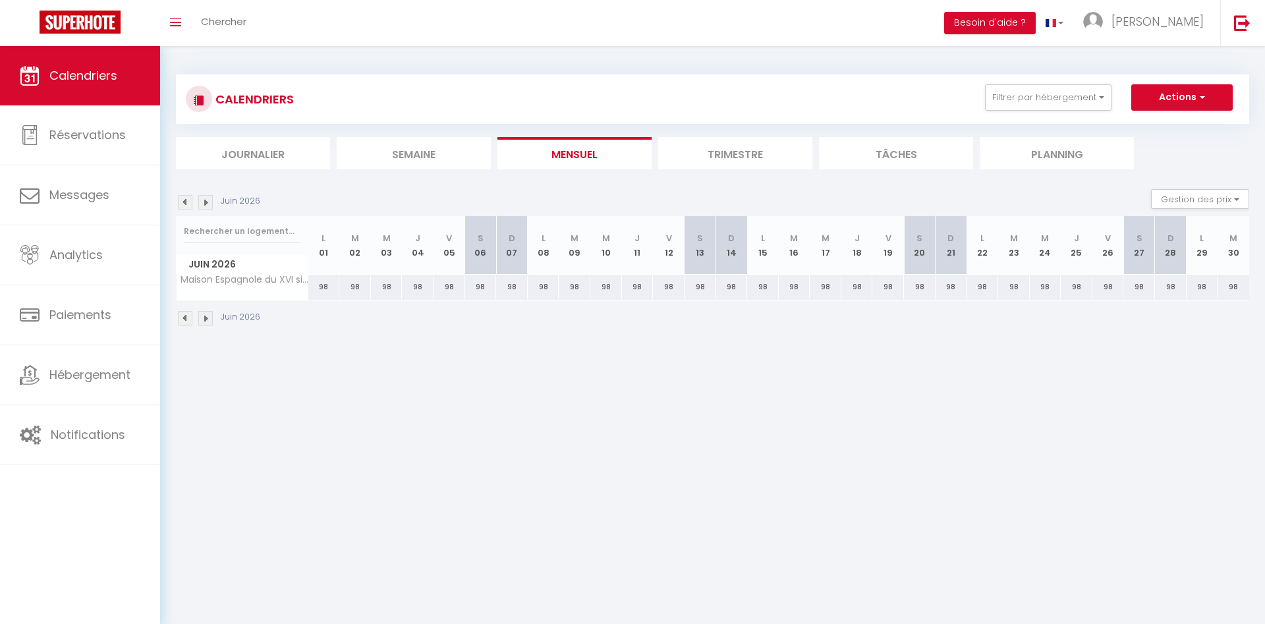
click at [321, 294] on div "98" at bounding box center [324, 287] width 32 height 24
type input "98"
type input "Lun 01 Juin 2026"
type input "[DATE]"
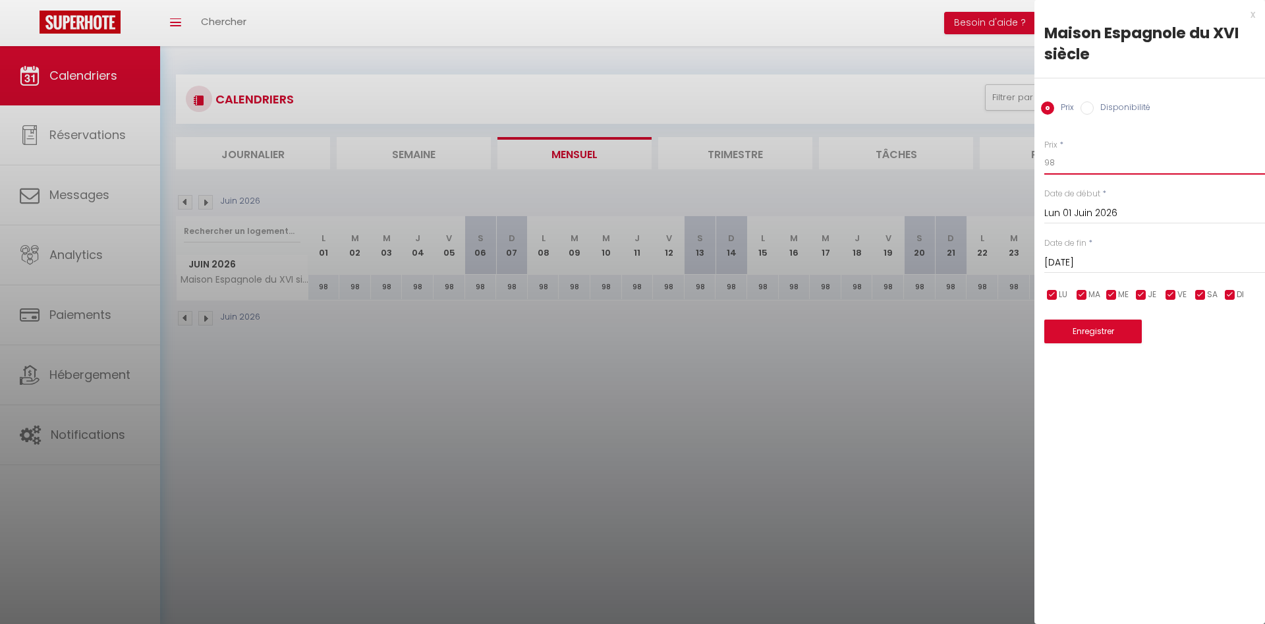
drag, startPoint x: 1049, startPoint y: 162, endPoint x: 981, endPoint y: 165, distance: 68.6
click at [1044, 165] on input "98" at bounding box center [1154, 163] width 221 height 24
type input "115"
click at [1087, 258] on input "[DATE]" at bounding box center [1154, 262] width 221 height 17
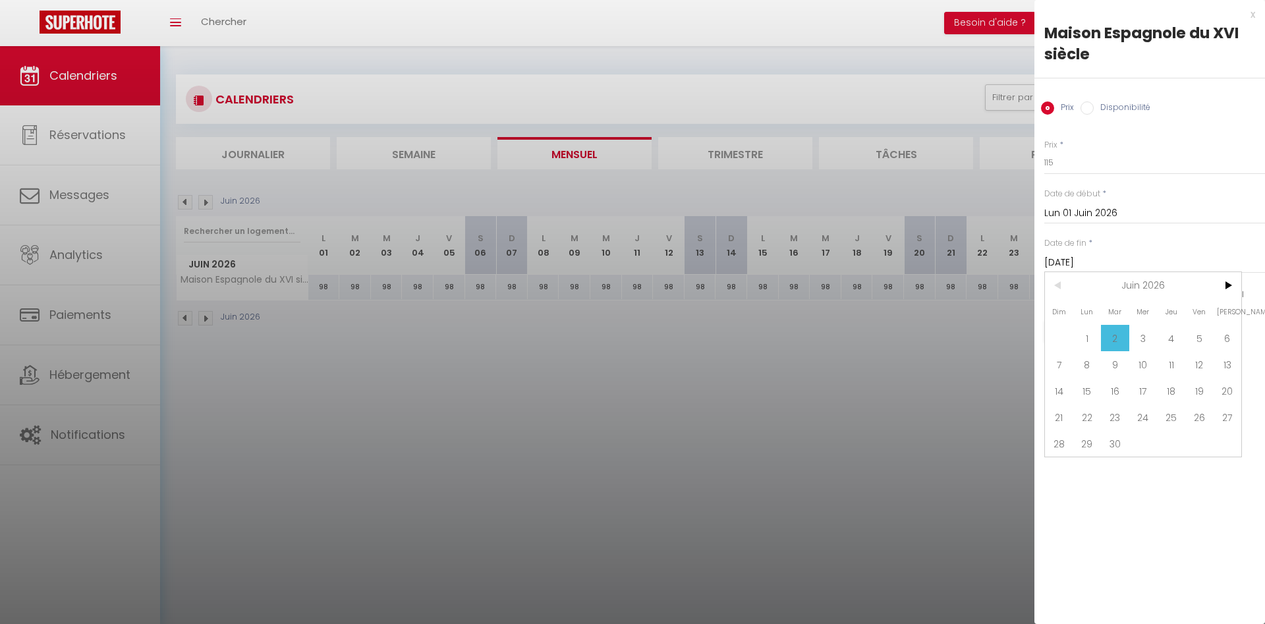
drag, startPoint x: 1118, startPoint y: 446, endPoint x: 1107, endPoint y: 422, distance: 26.8
click at [1118, 447] on span "30" at bounding box center [1115, 443] width 28 height 26
type input "[DATE]"
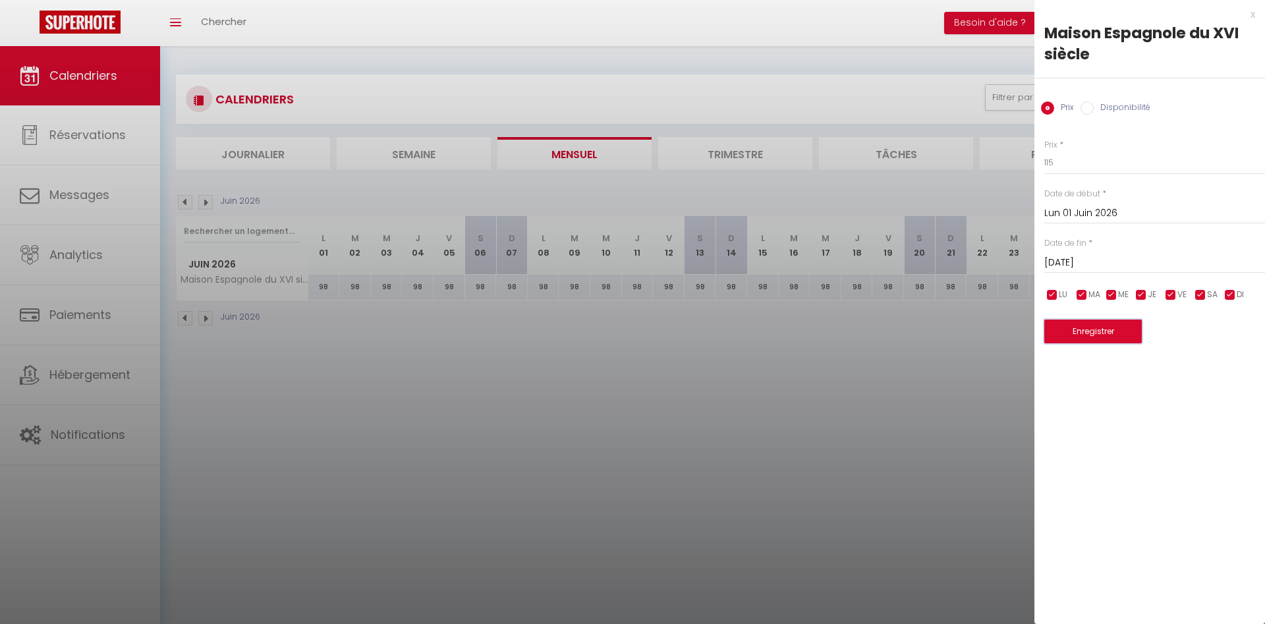
click at [1102, 336] on button "Enregistrer" at bounding box center [1093, 332] width 98 height 24
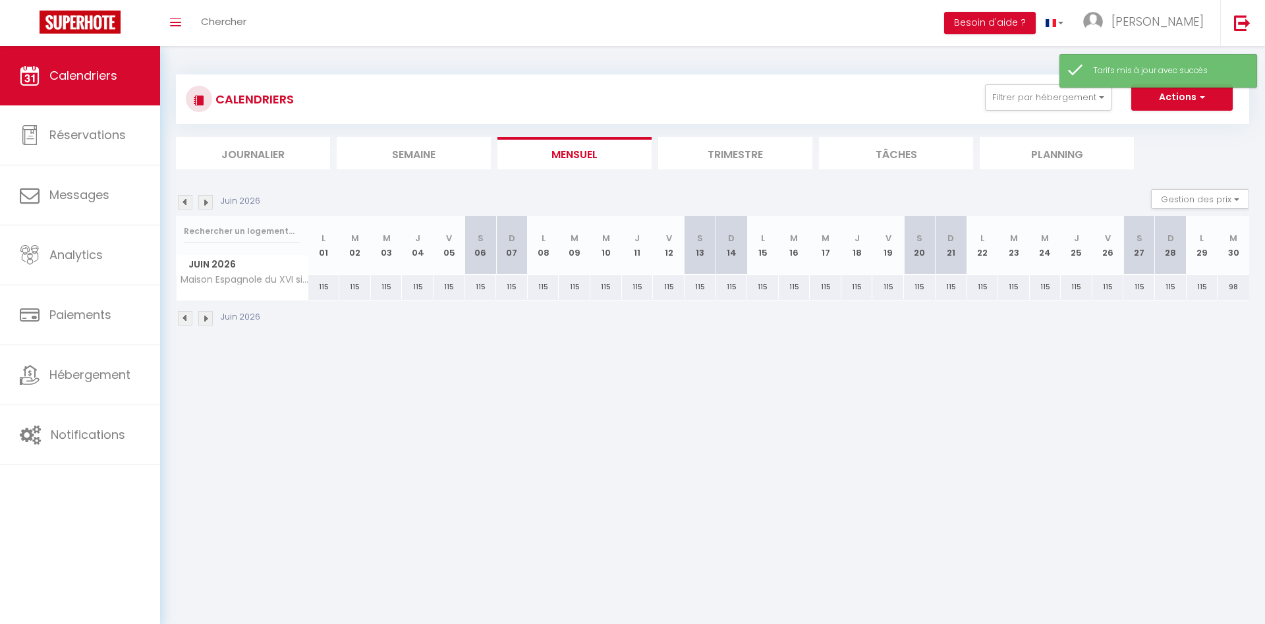
click at [206, 201] on img at bounding box center [205, 202] width 14 height 14
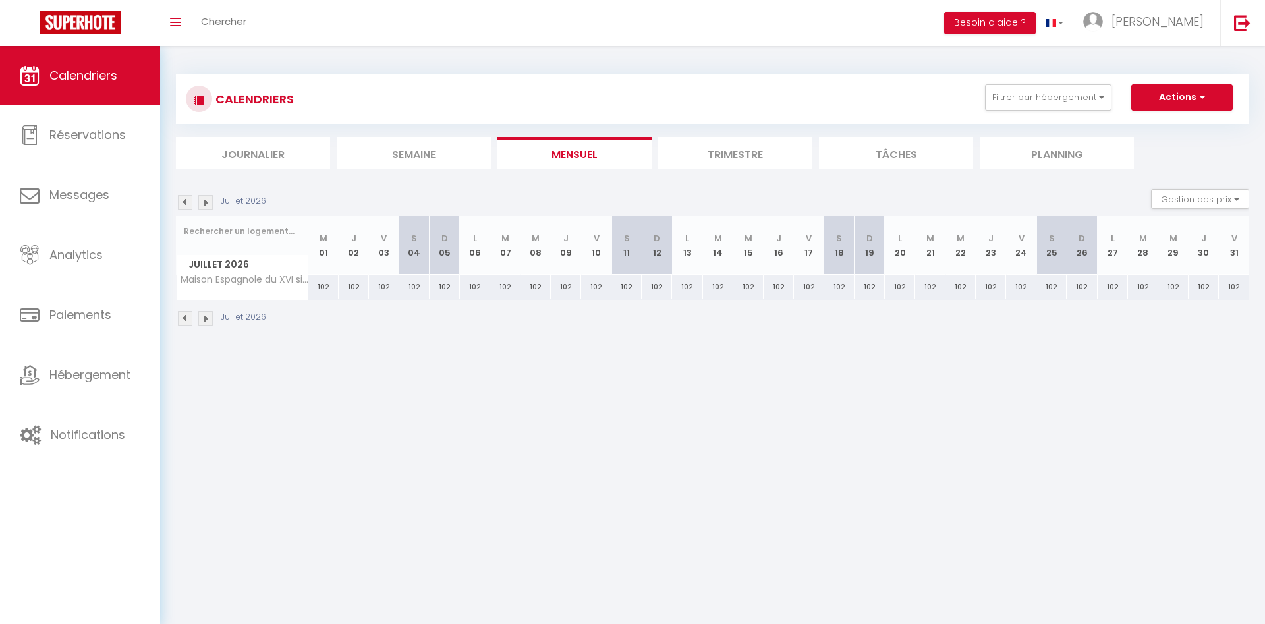
click at [324, 287] on div "102" at bounding box center [323, 287] width 30 height 24
type input "102"
type input "Mer 01 Juillet 2026"
type input "Jeu 02 Juillet 2026"
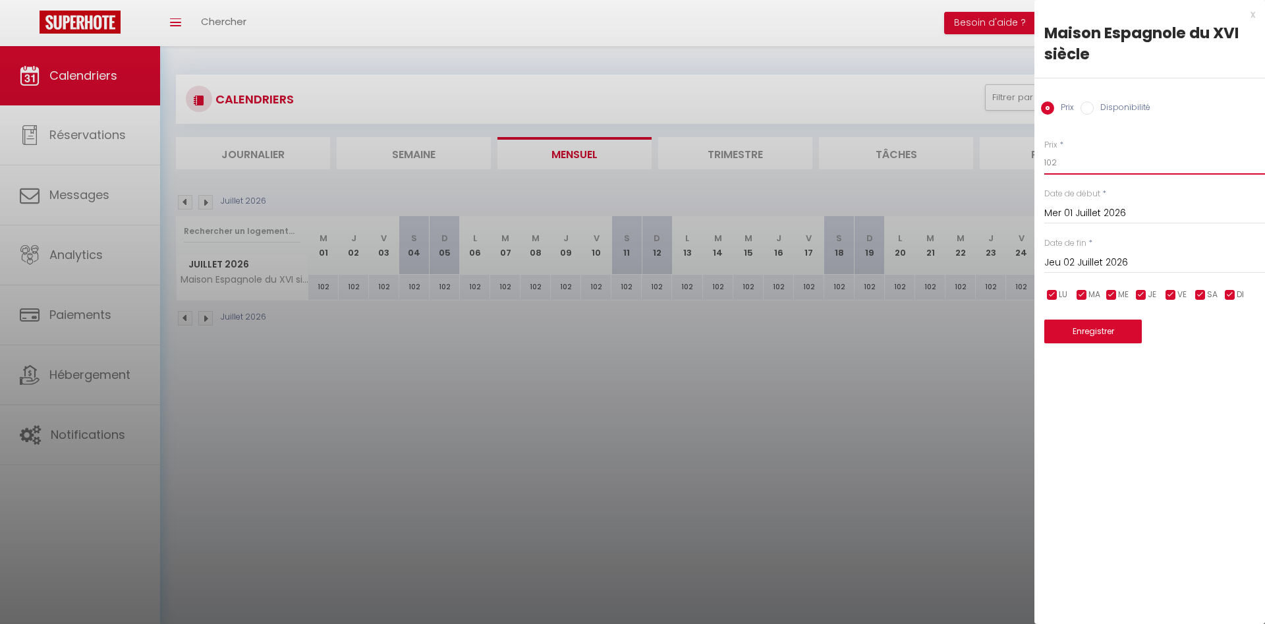
drag, startPoint x: 1068, startPoint y: 162, endPoint x: 967, endPoint y: 164, distance: 100.8
click at [1044, 164] on input "102" at bounding box center [1154, 163] width 221 height 24
type input "120"
click at [1086, 247] on label "Date de fin" at bounding box center [1065, 243] width 42 height 13
click at [1067, 262] on input "Jeu 02 Juillet 2026" at bounding box center [1154, 262] width 221 height 17
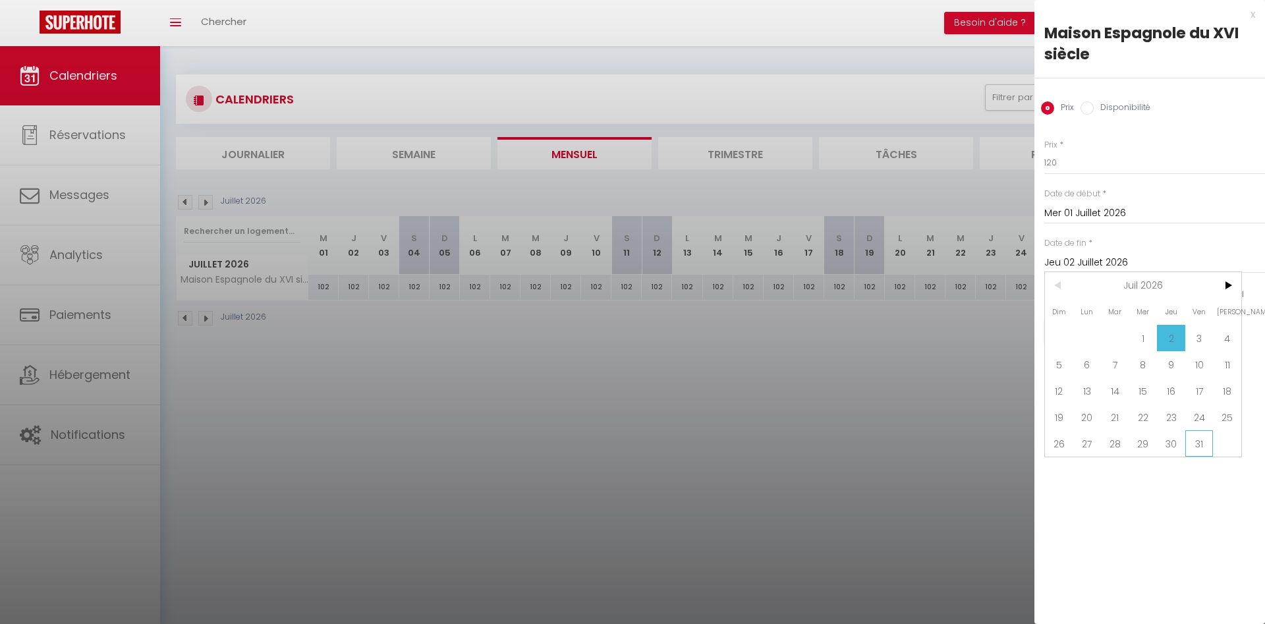
click at [1201, 446] on span "31" at bounding box center [1199, 443] width 28 height 26
type input "Ven 31 Juillet 2026"
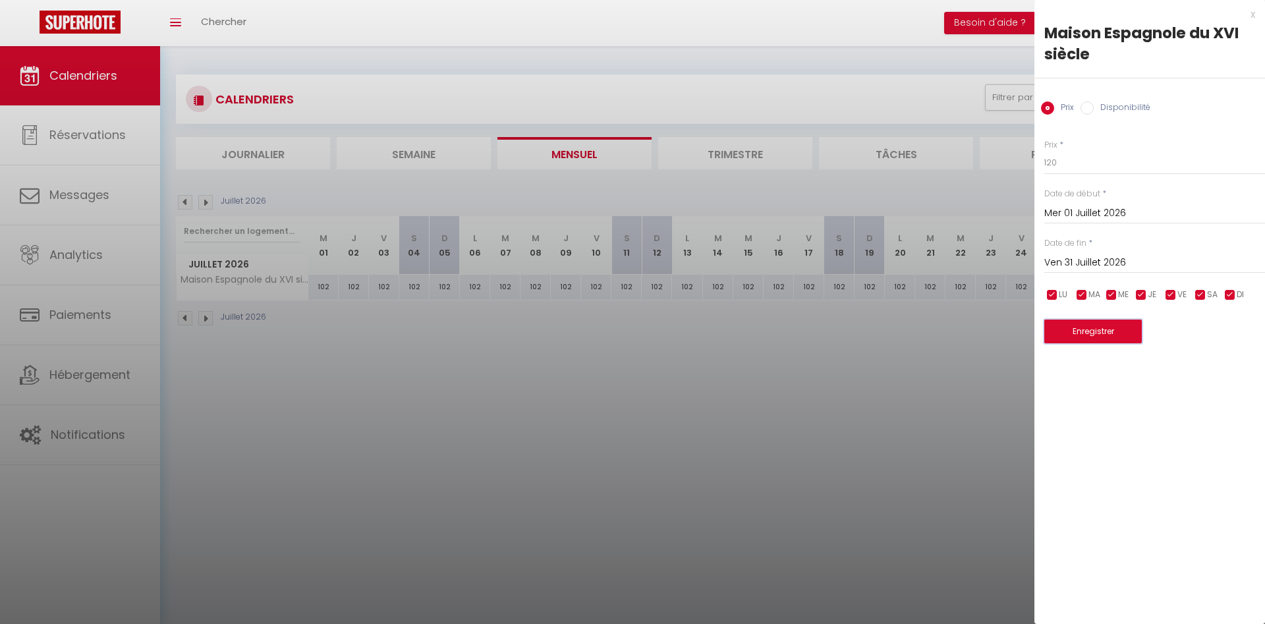
click at [1092, 335] on button "Enregistrer" at bounding box center [1093, 332] width 98 height 24
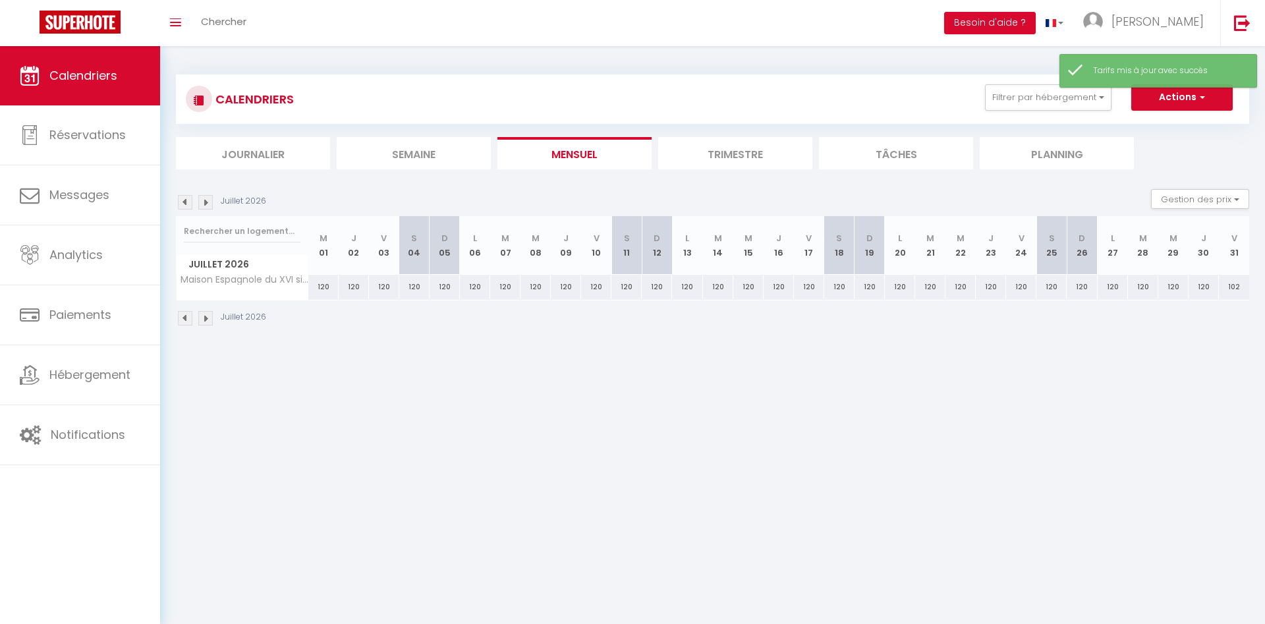
click at [209, 200] on img at bounding box center [205, 202] width 14 height 14
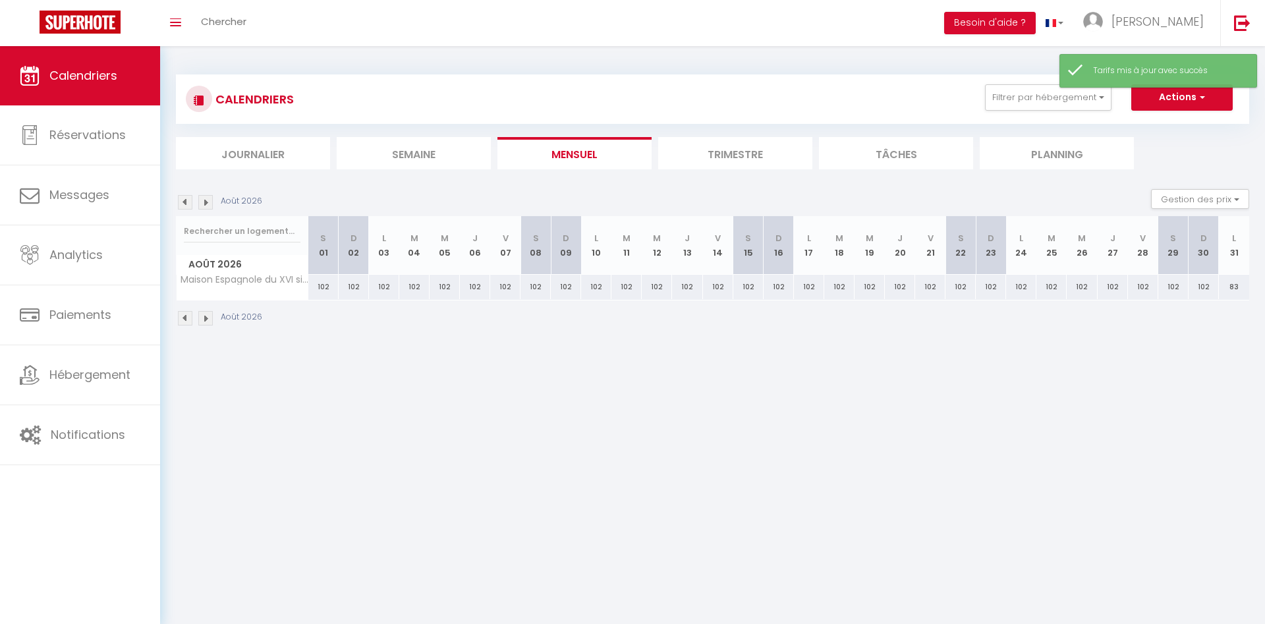
click at [318, 289] on div "102" at bounding box center [323, 287] width 30 height 24
type input "102"
type input "[DATE]"
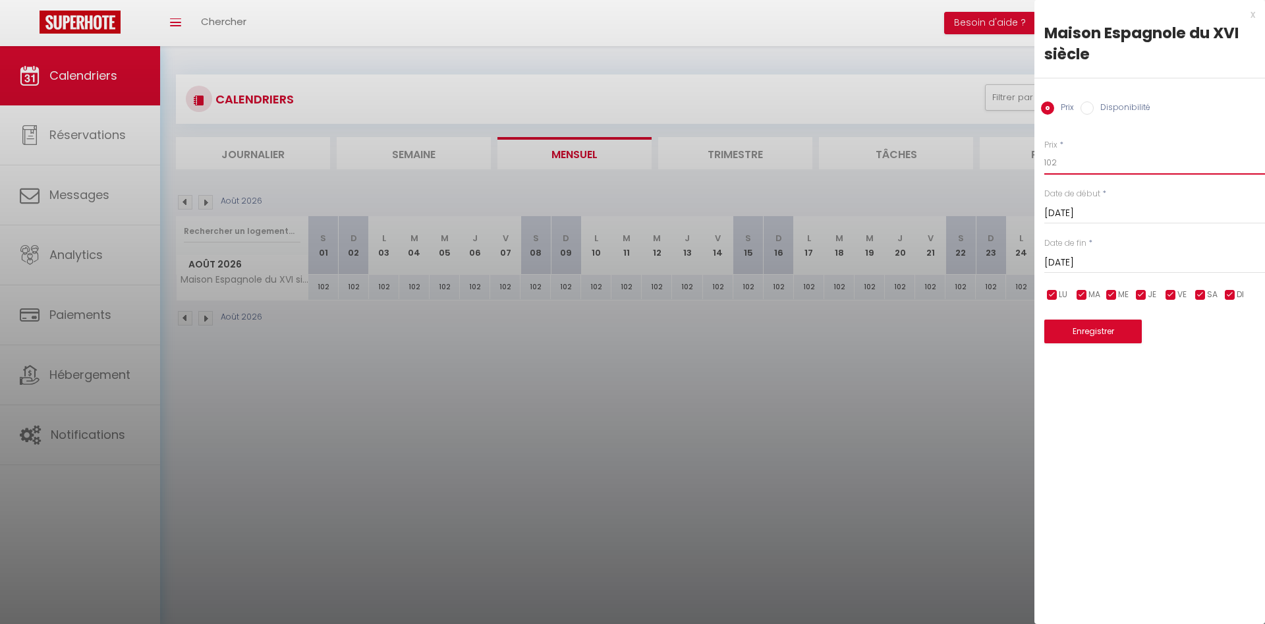
drag, startPoint x: 1060, startPoint y: 163, endPoint x: 1049, endPoint y: 161, distance: 11.3
click at [1049, 161] on input "102" at bounding box center [1154, 163] width 221 height 24
type input "121"
click at [1080, 262] on input "[DATE]" at bounding box center [1154, 262] width 221 height 17
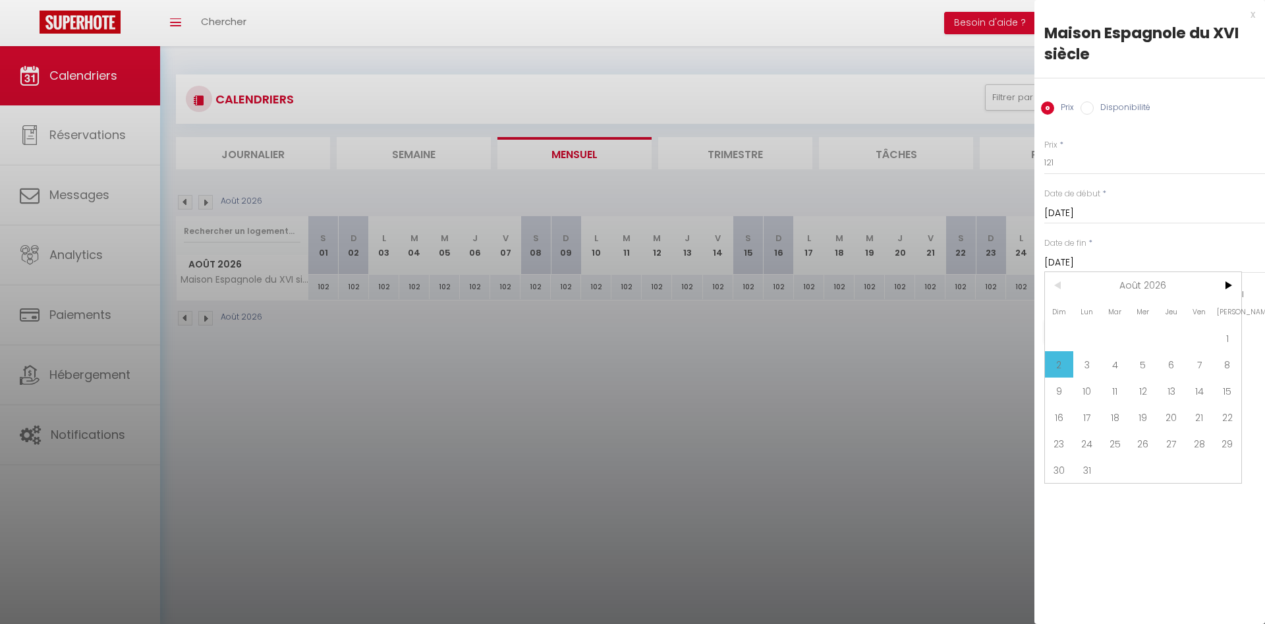
click at [1088, 474] on span "31" at bounding box center [1087, 470] width 28 height 26
type input "Lun 31 Août 2026"
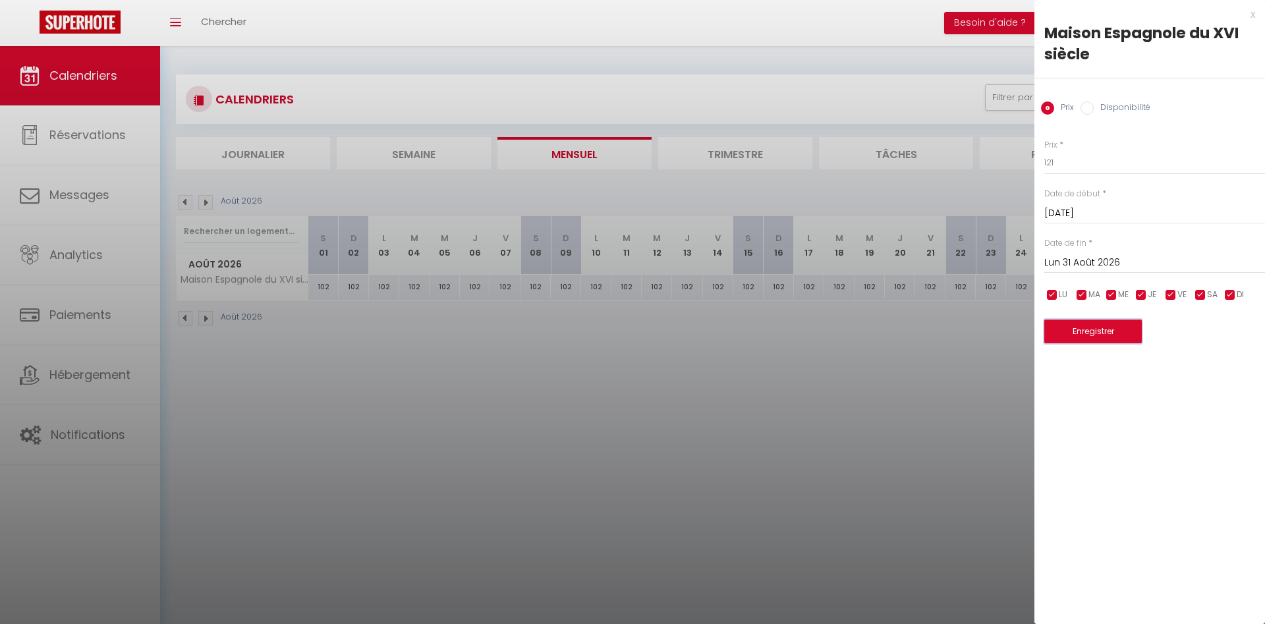
click at [1082, 334] on button "Enregistrer" at bounding box center [1093, 332] width 98 height 24
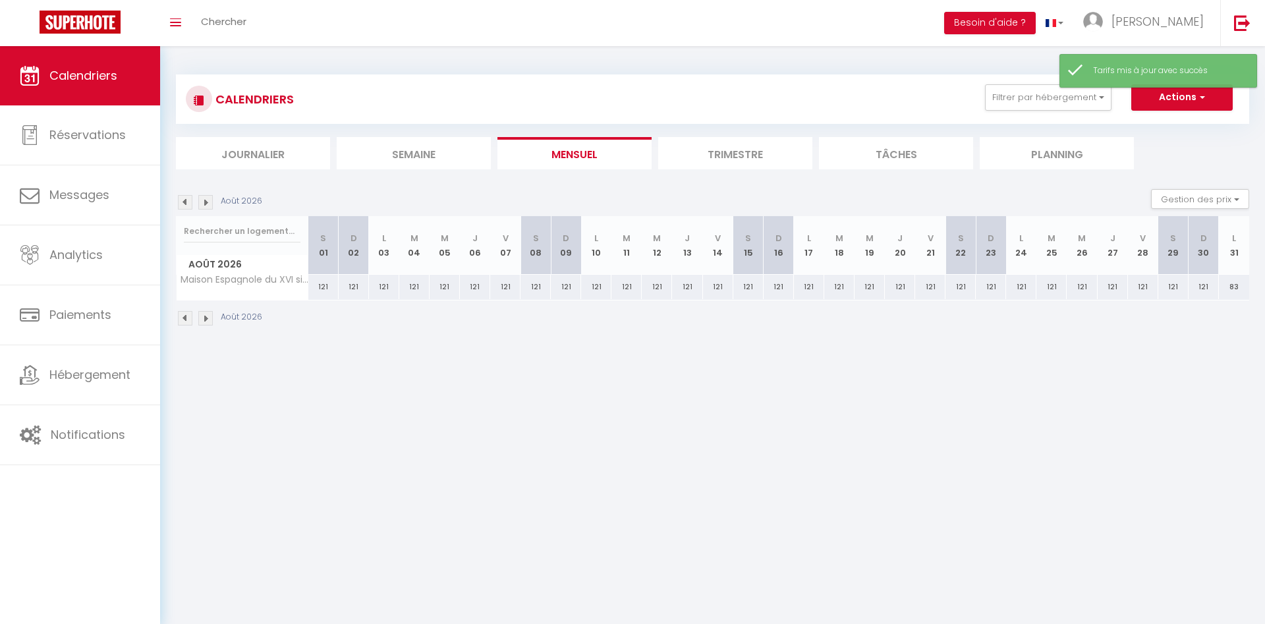
click at [204, 201] on img at bounding box center [205, 202] width 14 height 14
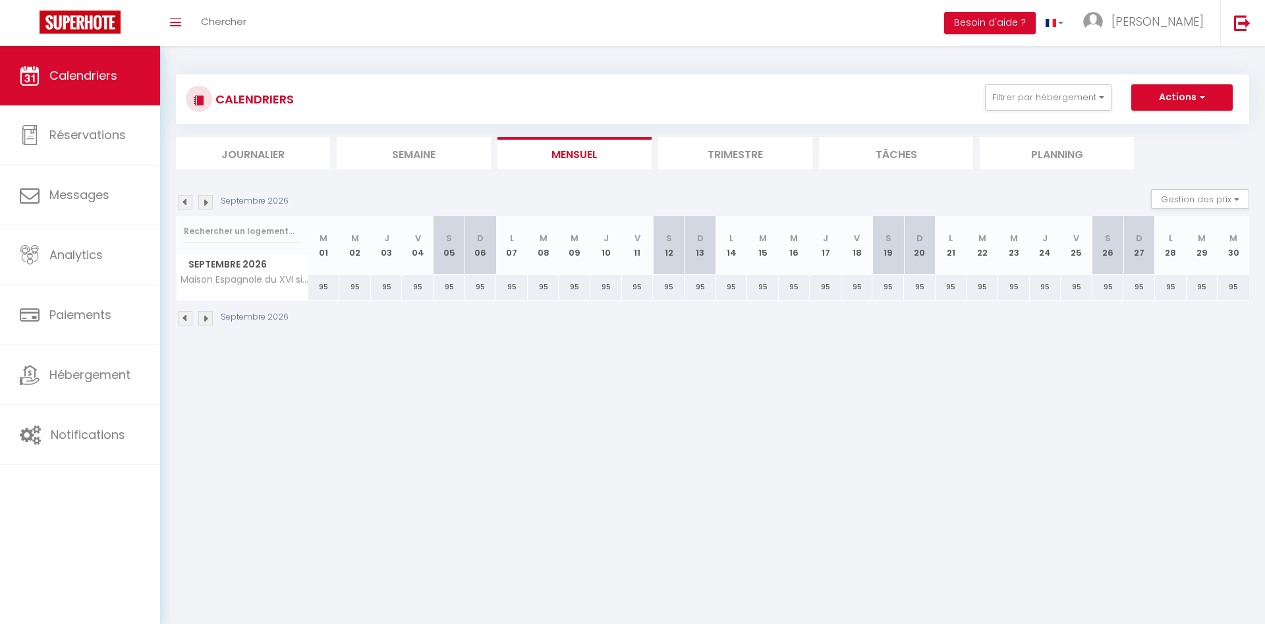
click at [320, 290] on div "95" at bounding box center [324, 287] width 32 height 24
type input "95"
type input "[DATE]"
type input "Mer 02 Septembre 2026"
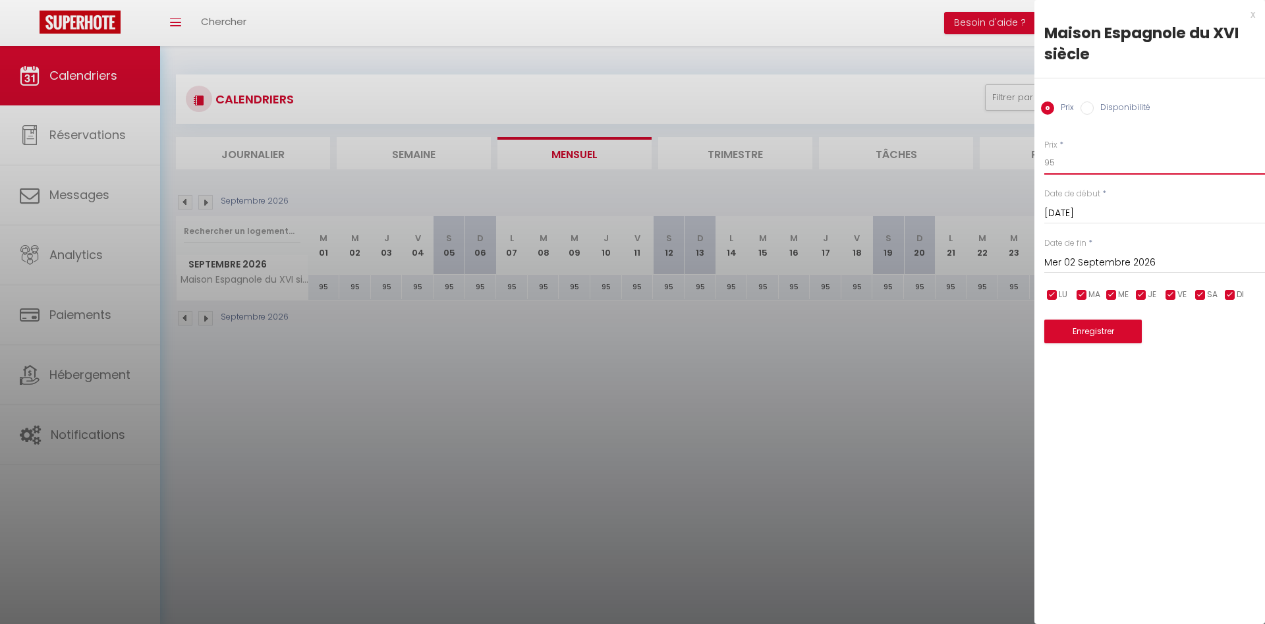
drag, startPoint x: 1053, startPoint y: 166, endPoint x: 994, endPoint y: 167, distance: 58.6
click at [1044, 167] on input "95" at bounding box center [1154, 163] width 221 height 24
type input "113"
click at [1181, 264] on input "Mer 02 Septembre 2026" at bounding box center [1154, 262] width 221 height 17
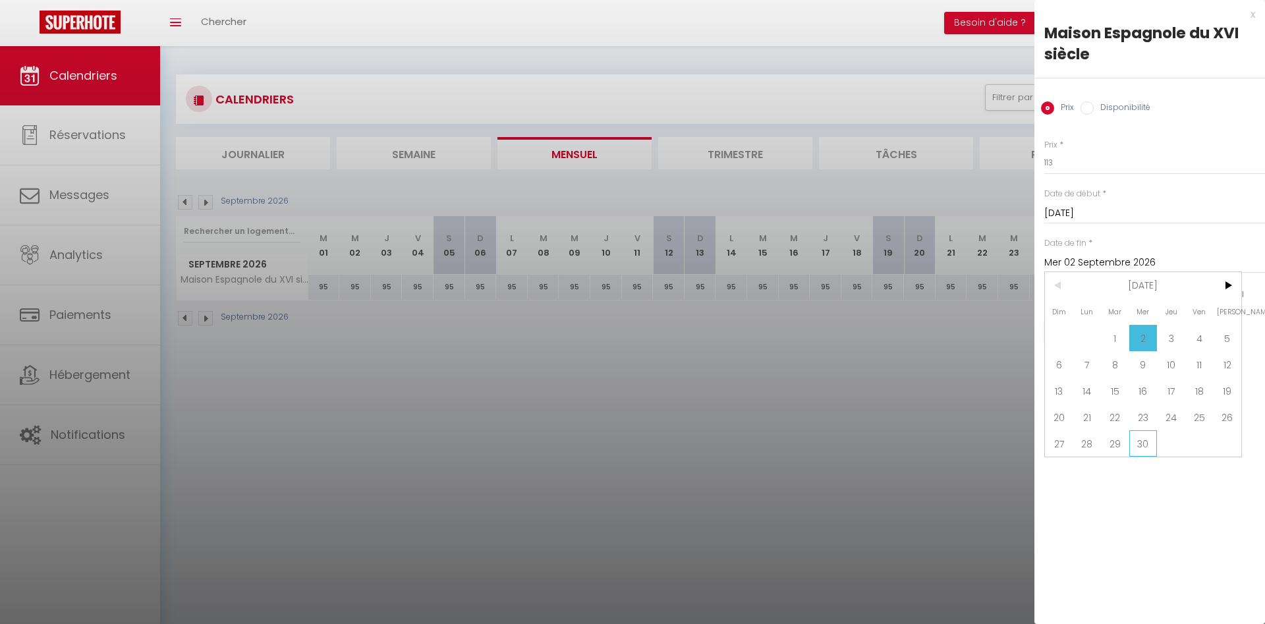
click at [1148, 442] on span "30" at bounding box center [1143, 443] width 28 height 26
type input "Mer 30 Septembre 2026"
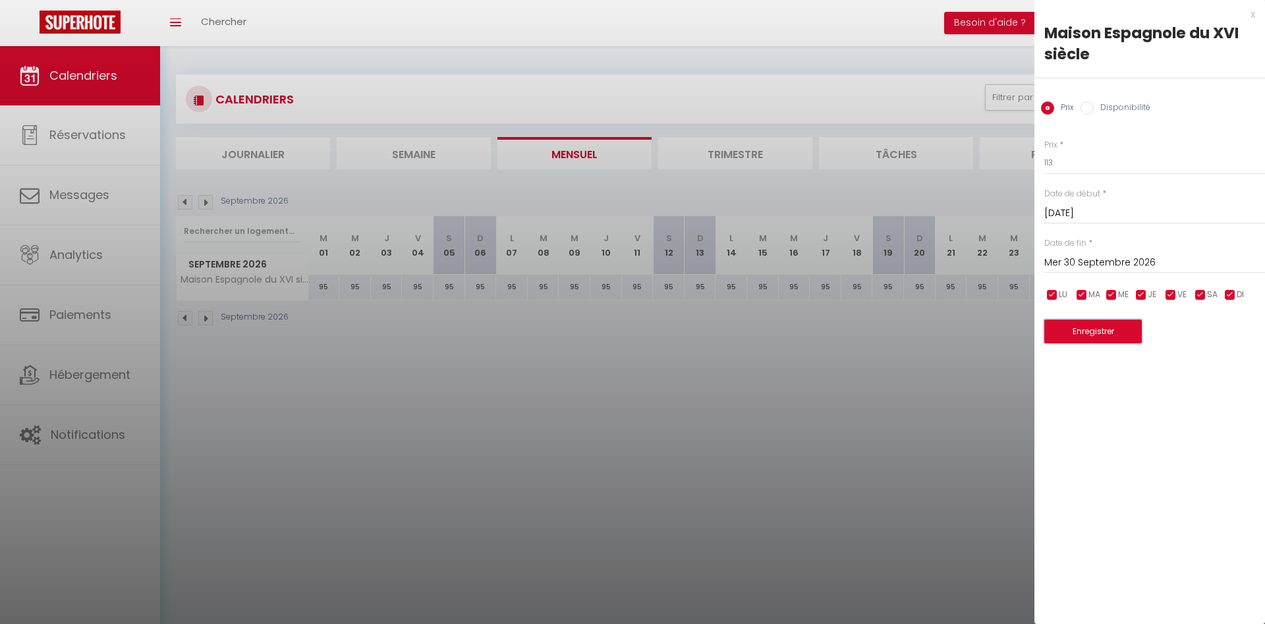
click at [1090, 330] on button "Enregistrer" at bounding box center [1093, 332] width 98 height 24
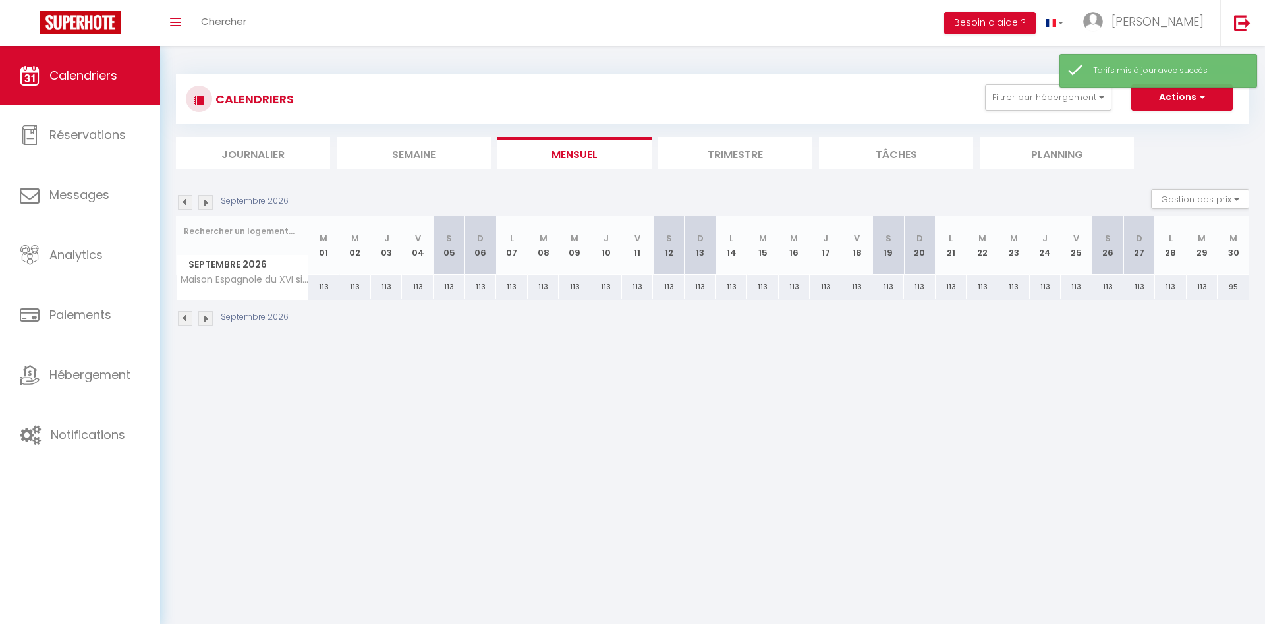
click at [208, 200] on img at bounding box center [205, 202] width 14 height 14
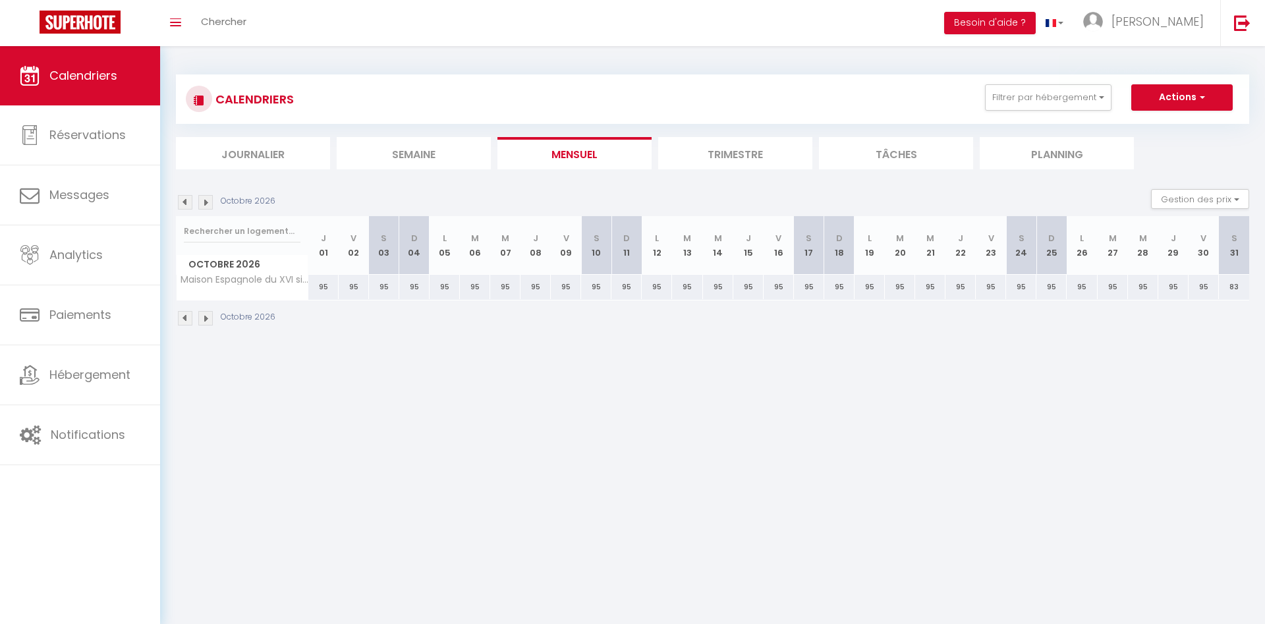
click at [323, 295] on div "95" at bounding box center [323, 287] width 30 height 24
type input "95"
type input "Jeu 01 Octobre 2026"
type input "Ven 02 Octobre 2026"
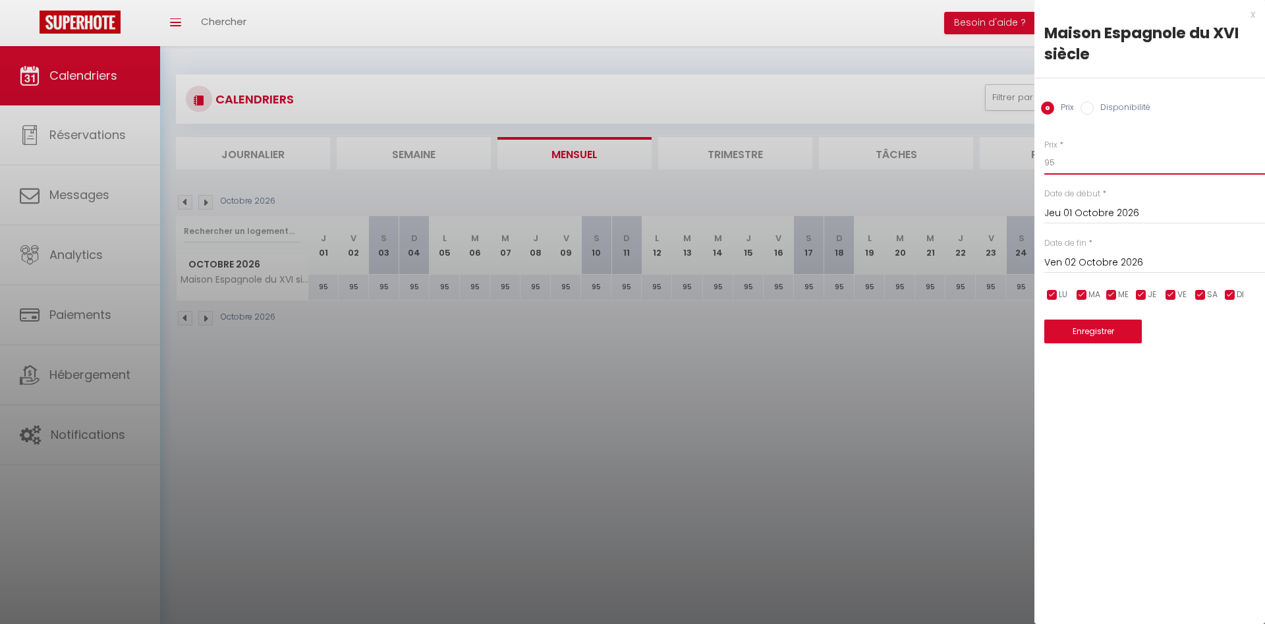
drag, startPoint x: 1064, startPoint y: 165, endPoint x: 986, endPoint y: 167, distance: 78.4
click at [1044, 166] on input "95" at bounding box center [1154, 163] width 221 height 24
type input "112"
click at [1056, 193] on label "Date de début" at bounding box center [1072, 194] width 56 height 13
click at [1076, 264] on input "Ven 02 Octobre 2026" at bounding box center [1154, 262] width 221 height 17
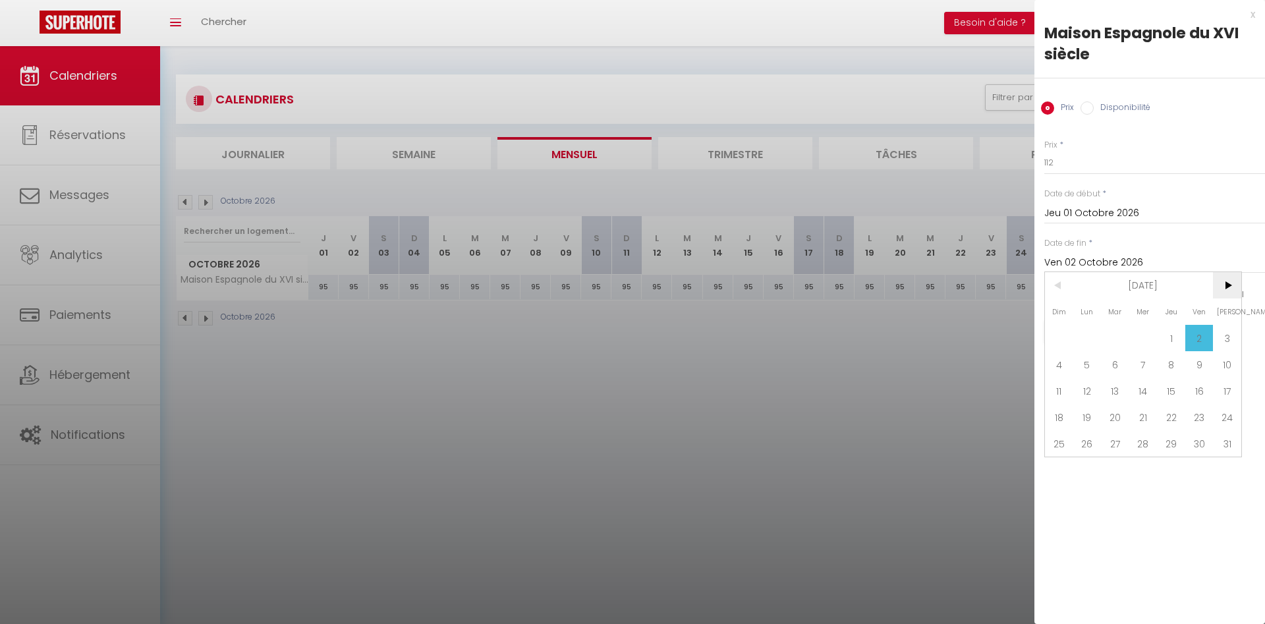
click at [1227, 288] on span ">" at bounding box center [1227, 285] width 28 height 26
click at [1167, 445] on span "31" at bounding box center [1171, 443] width 28 height 26
type input "Jeu 31 Décembre 2026"
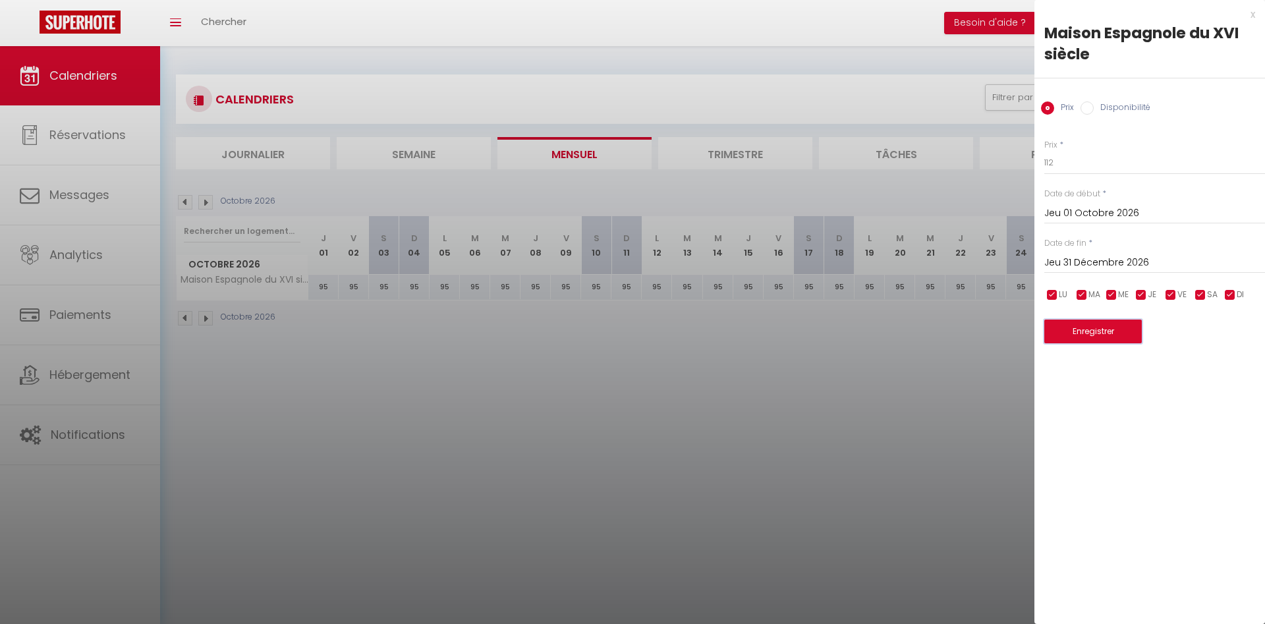
click at [1074, 331] on button "Enregistrer" at bounding box center [1093, 332] width 98 height 24
